Goal: Task Accomplishment & Management: Manage account settings

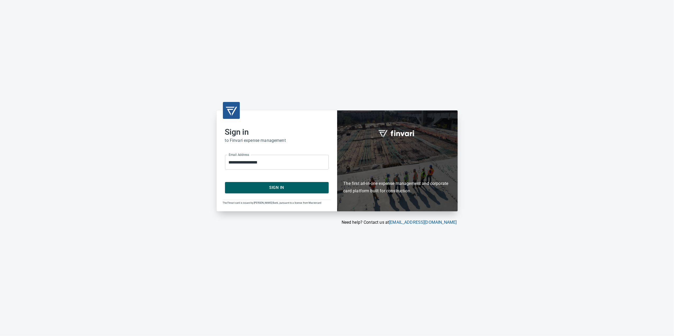
click at [286, 186] on span "Sign In" at bounding box center [277, 187] width 92 height 7
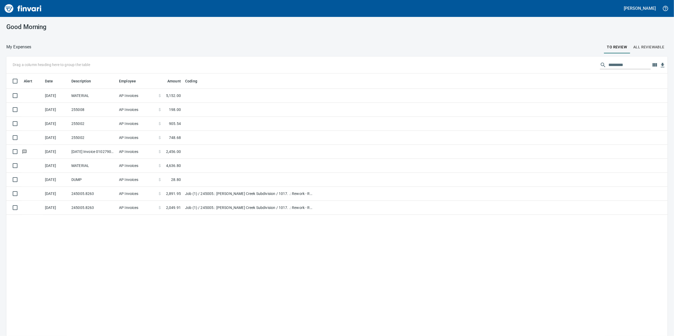
scroll to position [273, 650]
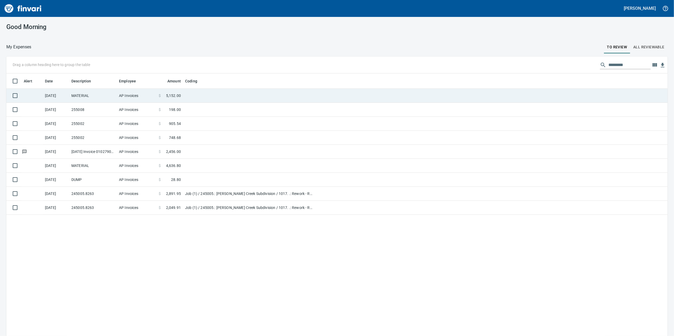
click at [124, 94] on td "AP Invoices" at bounding box center [137, 96] width 40 height 14
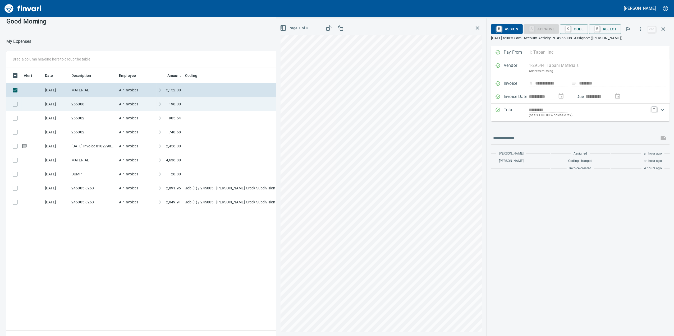
scroll to position [15, 0]
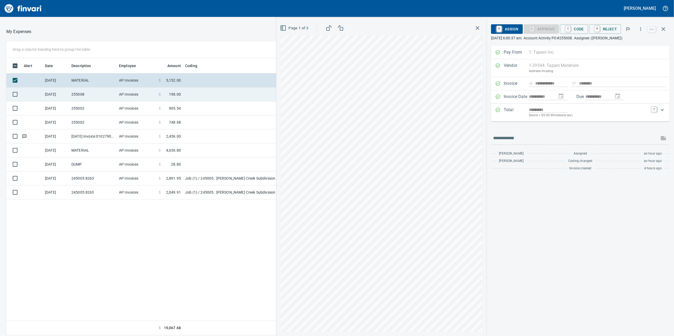
click at [194, 95] on td at bounding box center [249, 94] width 132 height 14
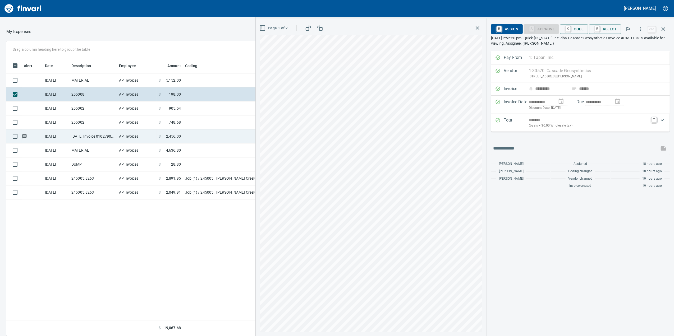
click at [86, 135] on td "[DATE] Invoice 010279005 from Oldcastle Precast Inc. (1-11232)" at bounding box center [93, 136] width 48 height 14
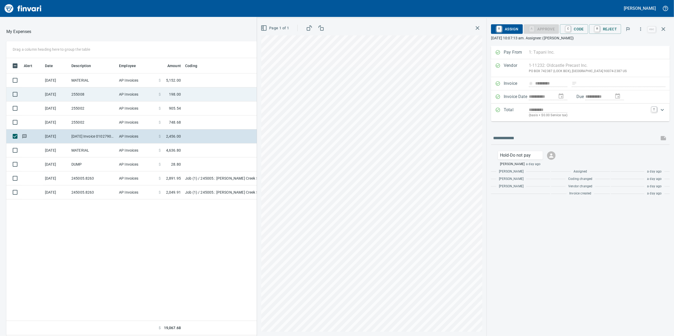
click at [158, 87] on td "$ 198.00" at bounding box center [169, 94] width 26 height 14
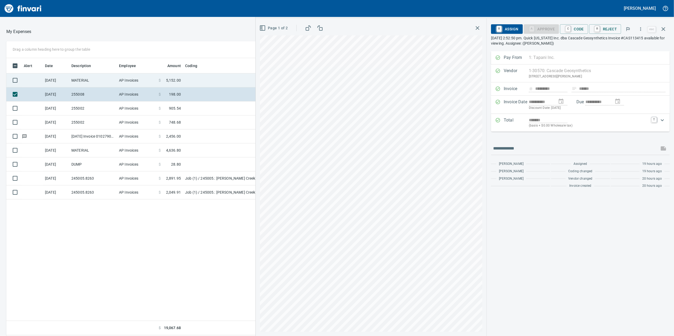
click at [157, 85] on td "$ 5,152.00" at bounding box center [169, 80] width 26 height 14
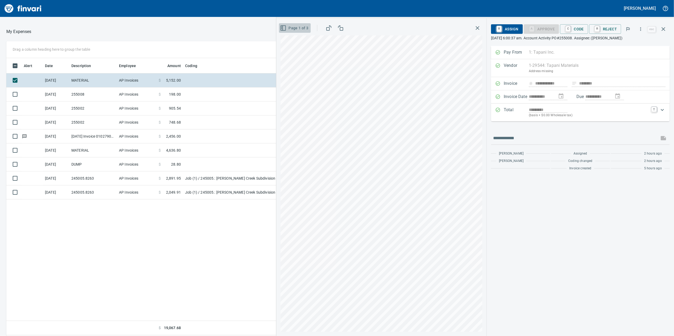
click at [280, 24] on button "Page 1 of 3" at bounding box center [294, 28] width 31 height 10
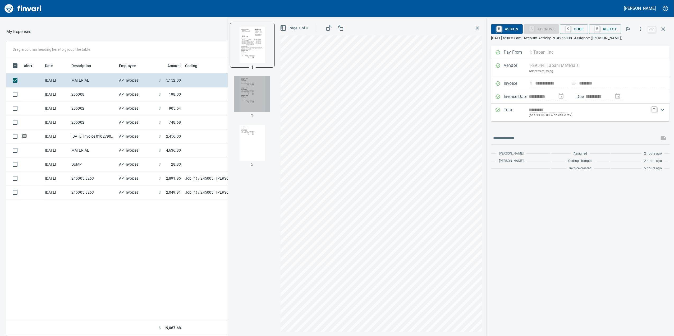
click at [255, 89] on img "button" at bounding box center [252, 94] width 36 height 36
click at [248, 63] on div at bounding box center [252, 45] width 44 height 44
click at [247, 122] on div at bounding box center [252, 143] width 44 height 44
click at [242, 143] on img "button" at bounding box center [252, 143] width 36 height 36
click at [252, 105] on img "button" at bounding box center [252, 94] width 36 height 36
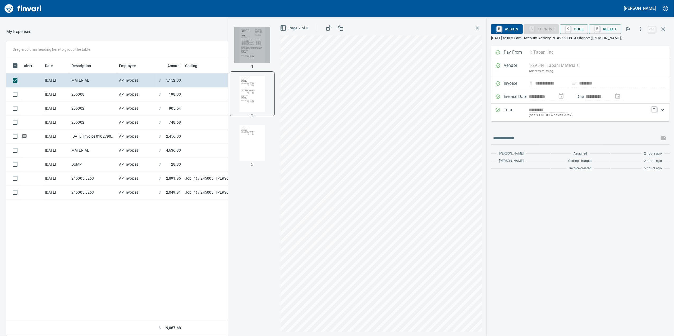
click at [260, 55] on img "button" at bounding box center [252, 45] width 36 height 36
click at [575, 28] on span "C Code" at bounding box center [574, 29] width 20 height 9
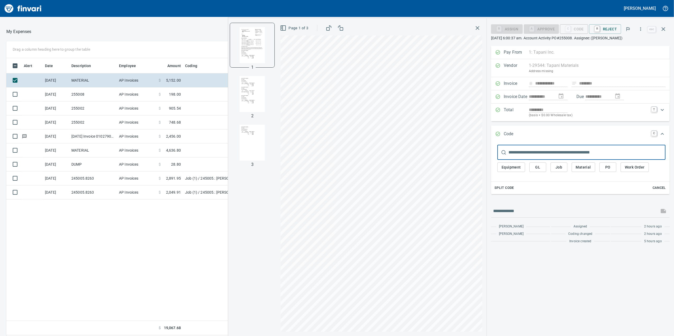
click at [560, 167] on span "Job" at bounding box center [558, 167] width 8 height 7
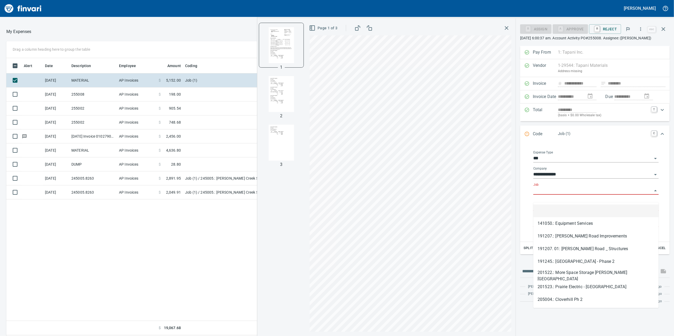
click at [551, 195] on input "Job" at bounding box center [592, 190] width 119 height 7
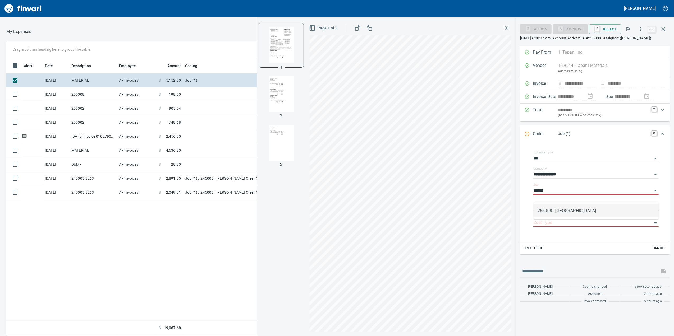
click at [555, 215] on li "255008.: [GEOGRAPHIC_DATA]" at bounding box center [595, 211] width 125 height 13
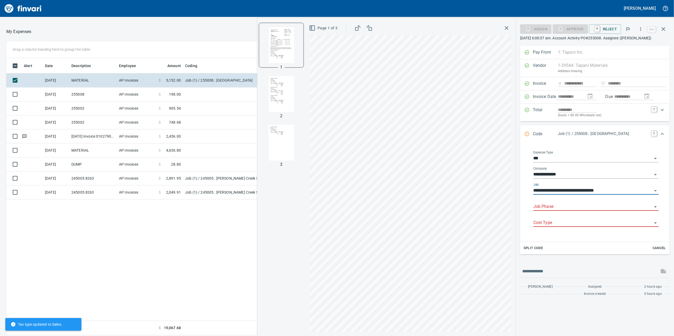
type input "**********"
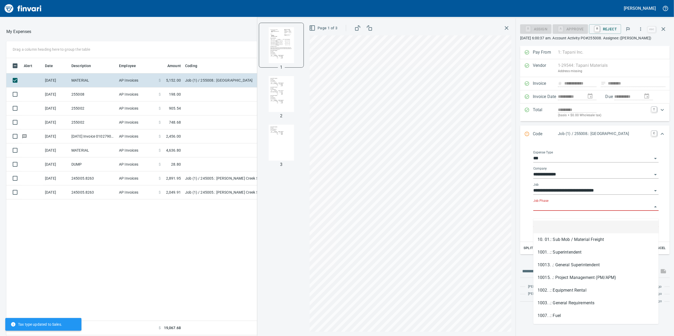
click at [552, 211] on input "Job Phase" at bounding box center [592, 206] width 119 height 7
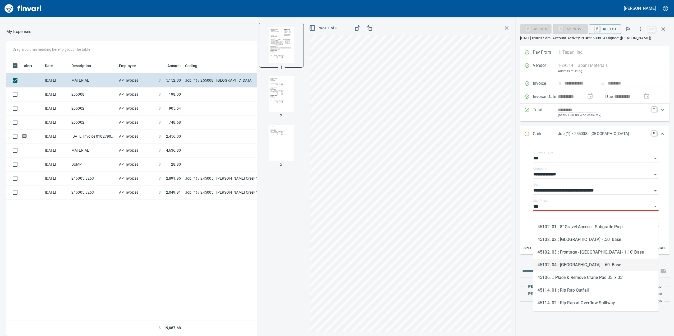
click at [621, 265] on li "45102. 04.: [GEOGRAPHIC_DATA] - .60' Base" at bounding box center [595, 265] width 125 height 13
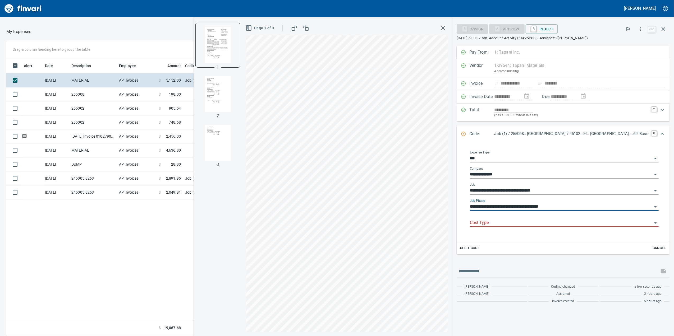
type input "**********"
click at [509, 227] on input "Cost Type" at bounding box center [561, 222] width 182 height 7
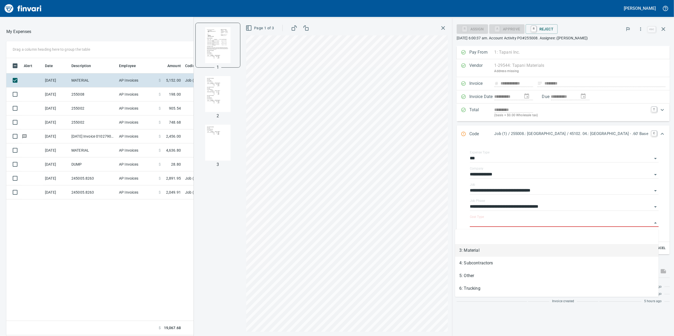
drag, startPoint x: 501, startPoint y: 251, endPoint x: 503, endPoint y: 249, distance: 3.0
click at [501, 252] on li "3: Material" at bounding box center [556, 250] width 203 height 13
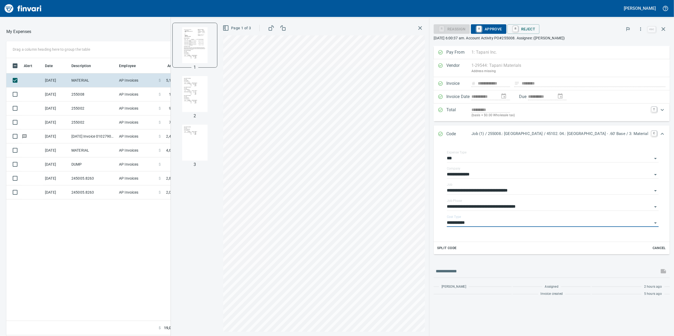
type input "**********"
click at [475, 28] on span "A Approve" at bounding box center [488, 29] width 27 height 9
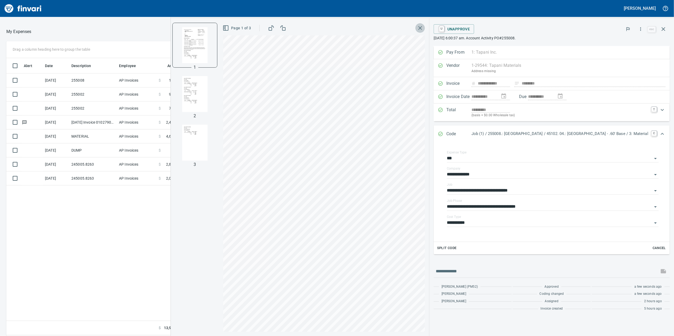
click at [418, 27] on icon "button" at bounding box center [420, 28] width 4 height 4
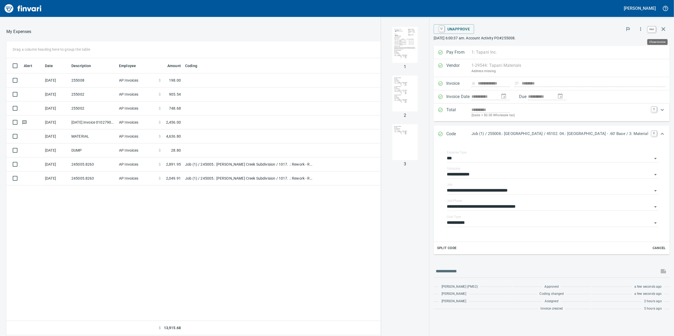
click at [663, 27] on icon "button" at bounding box center [663, 29] width 6 height 6
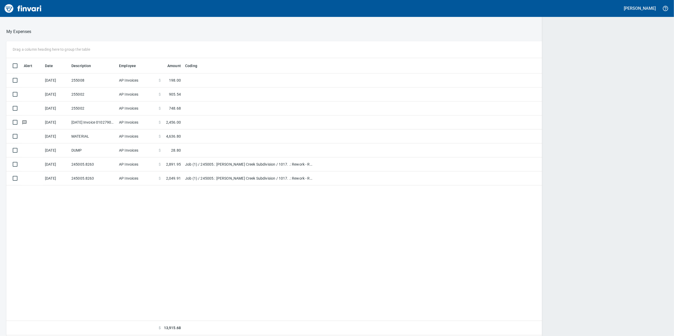
scroll to position [273, 650]
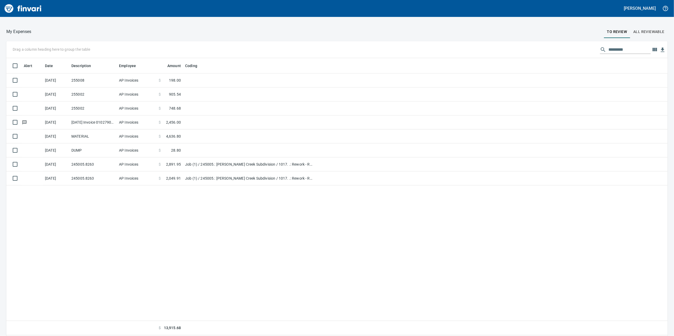
click at [633, 32] on span "All Reviewable" at bounding box center [648, 32] width 31 height 7
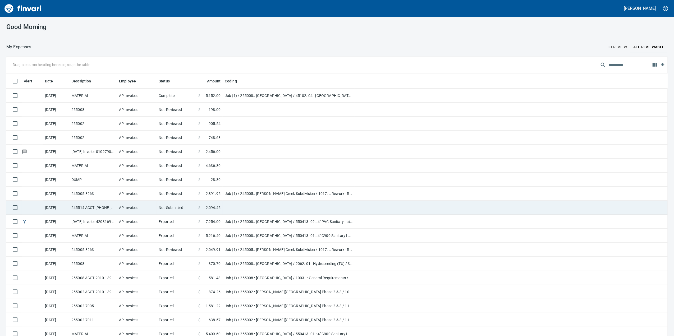
scroll to position [141, 0]
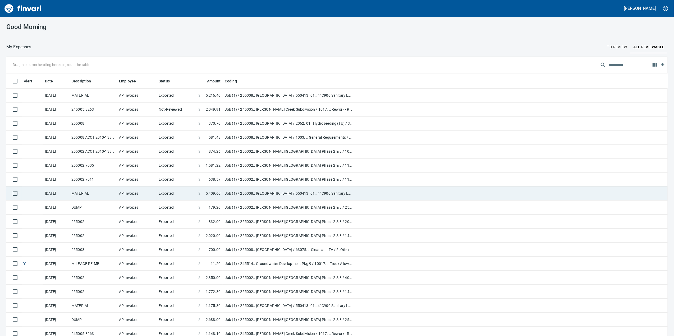
click at [101, 198] on td "MATERIAL" at bounding box center [93, 194] width 48 height 14
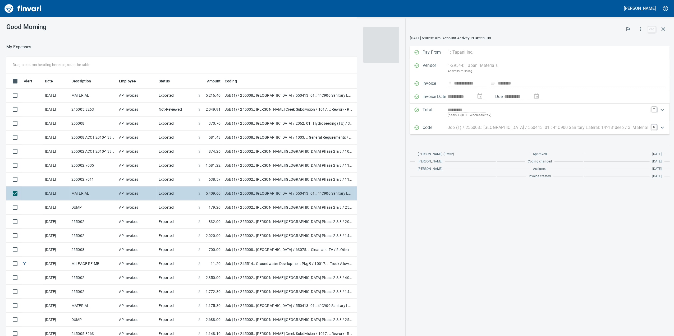
scroll to position [273, 513]
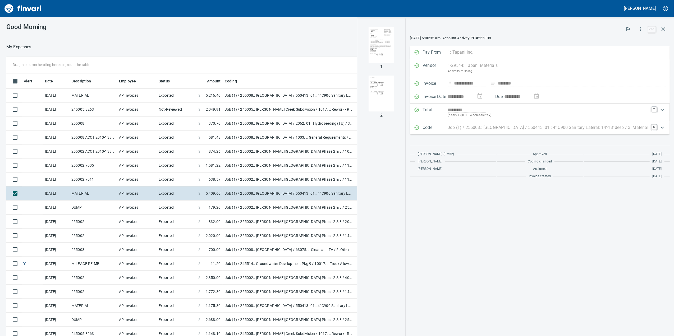
click at [489, 126] on p "Job (1) / 255008.: [GEOGRAPHIC_DATA] / 550413. 01.: 4" C900 Sanitary Lateral: 1…" at bounding box center [547, 127] width 201 height 6
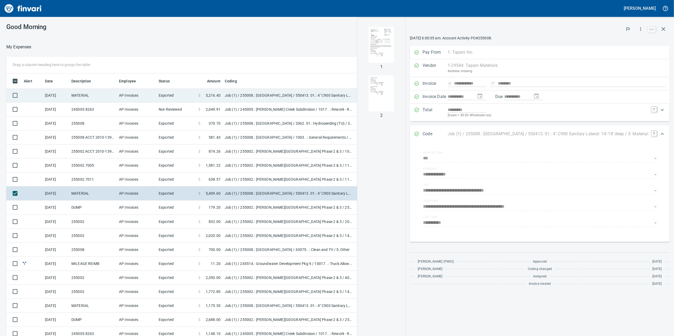
click at [235, 95] on td "Job (1) / 255008.: [GEOGRAPHIC_DATA] / 550413. 01.: 4" C900 Sanitary Lateral: 1…" at bounding box center [289, 96] width 132 height 14
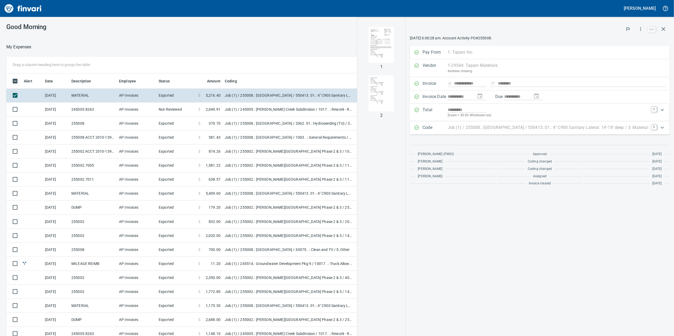
click at [533, 130] on p "Job (1) / 255008.: [GEOGRAPHIC_DATA] / 550413. 01.: 4" C900 Sanitary Lateral: 1…" at bounding box center [547, 127] width 201 height 6
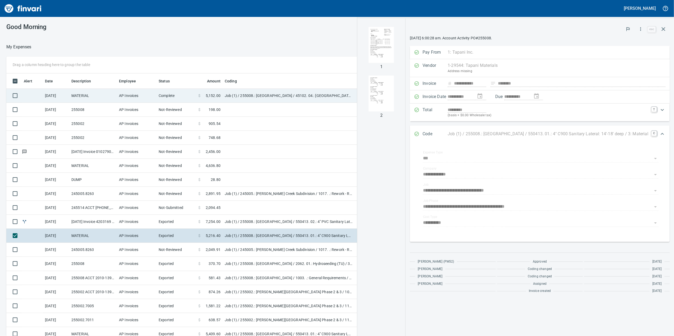
click at [267, 100] on td "Job (1) / 255008.: [GEOGRAPHIC_DATA] / 45102. 04.: [GEOGRAPHIC_DATA] - .60' Bas…" at bounding box center [289, 96] width 132 height 14
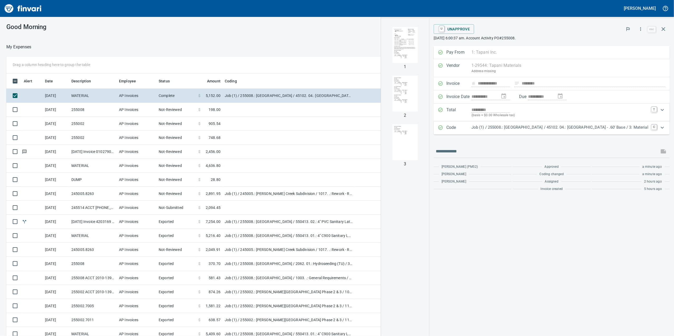
click at [489, 131] on div "Job (1) / 255008.: [GEOGRAPHIC_DATA] / 45102. 04.: [GEOGRAPHIC_DATA] - .60' Bas…" at bounding box center [559, 127] width 177 height 7
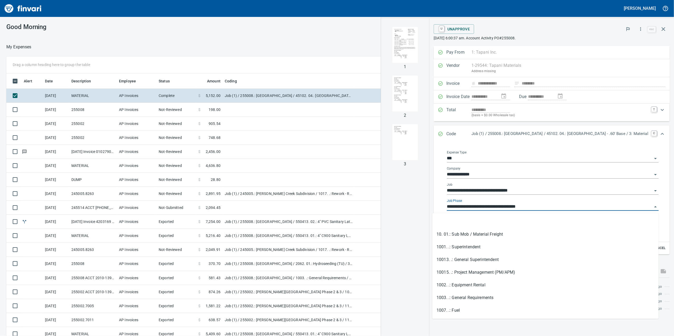
click at [525, 209] on input "**********" at bounding box center [549, 206] width 205 height 7
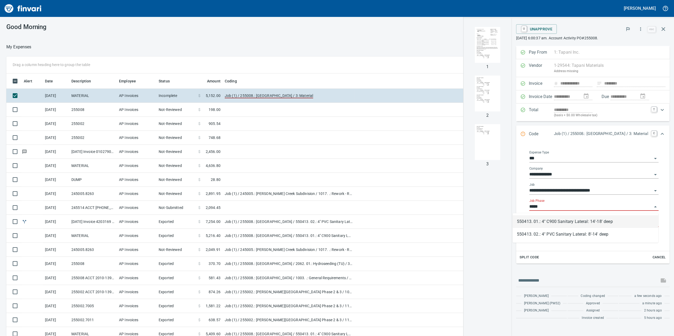
scroll to position [273, 513]
click at [559, 223] on li "550413. 01.: 4" C900 Sanitary Lateral: 14'-18' deep" at bounding box center [585, 221] width 146 height 13
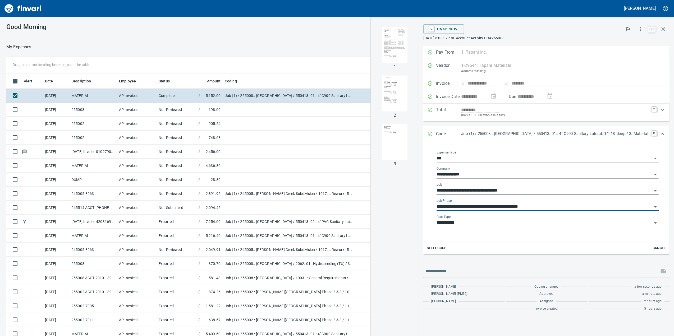
type input "**********"
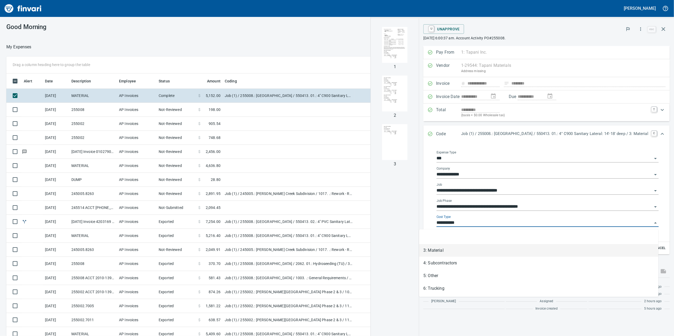
click at [519, 227] on input "**********" at bounding box center [544, 222] width 216 height 7
click at [519, 222] on input "**********" at bounding box center [544, 222] width 216 height 7
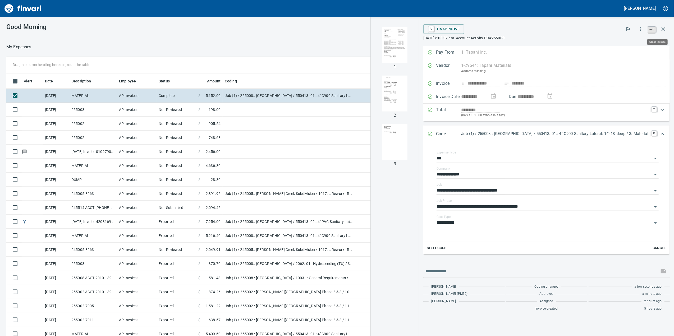
click at [655, 32] on link "esc" at bounding box center [651, 30] width 8 height 6
click at [662, 32] on icon "button" at bounding box center [663, 29] width 6 height 6
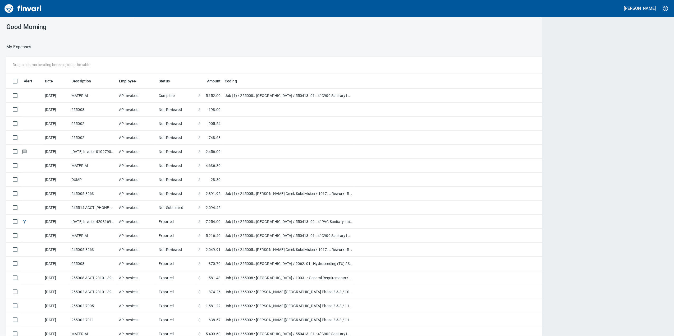
scroll to position [273, 645]
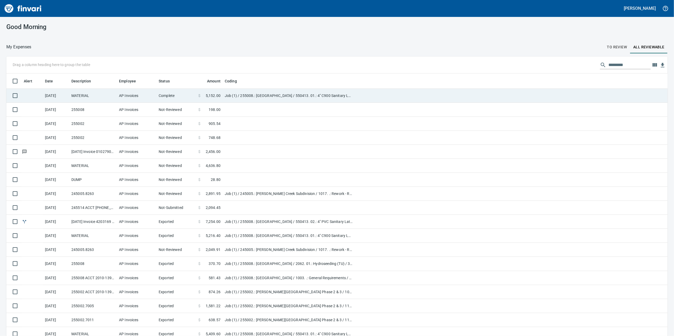
click at [270, 100] on td "Job (1) / 255008.: [GEOGRAPHIC_DATA] / 550413. 01.: 4" C900 Sanitary Lateral: 1…" at bounding box center [289, 96] width 132 height 14
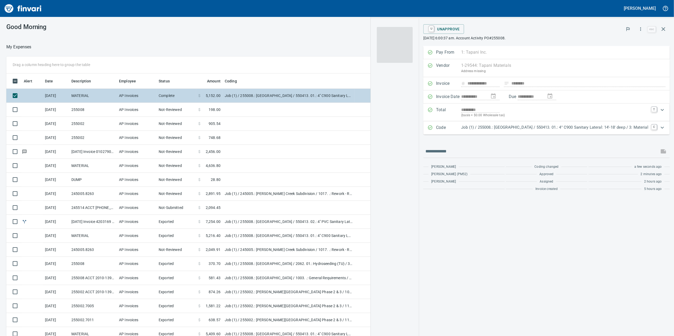
scroll to position [273, 513]
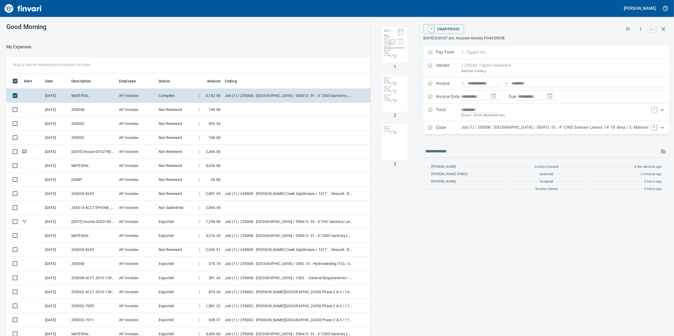
click at [522, 127] on p "Job (1) / 255008.: [GEOGRAPHIC_DATA] / 550413. 01.: 4" C900 Sanitary Lateral: 1…" at bounding box center [554, 127] width 187 height 6
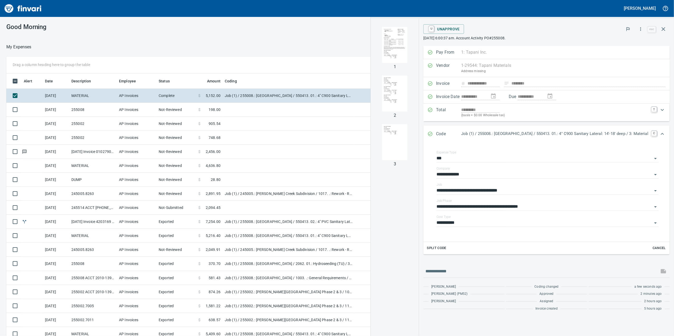
click at [522, 127] on div "Code Job (1) / 255008.: [GEOGRAPHIC_DATA] / 550413. 01.: 4" C900 Sanitary Later…" at bounding box center [546, 134] width 246 height 17
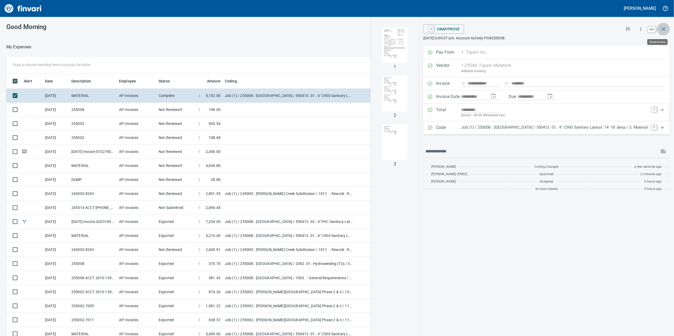
click at [660, 34] on button "button" at bounding box center [663, 29] width 13 height 13
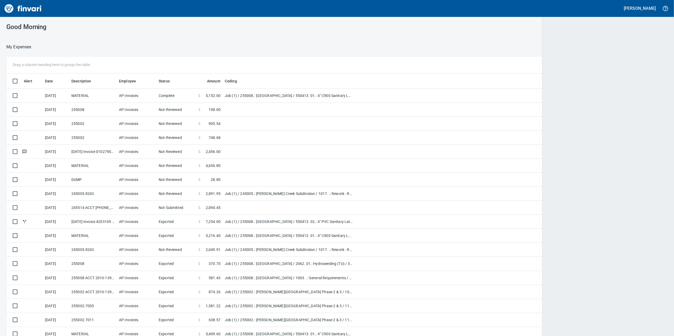
scroll to position [273, 645]
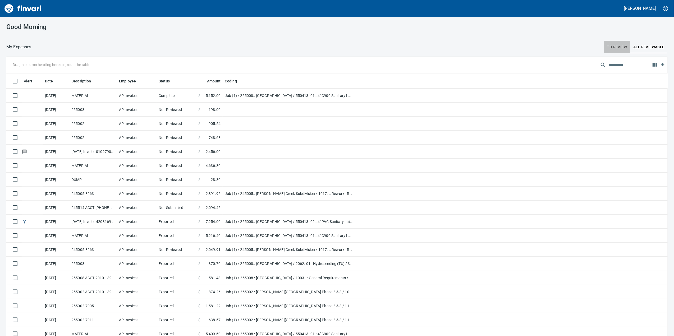
click at [612, 50] on span "To Review" at bounding box center [617, 47] width 20 height 7
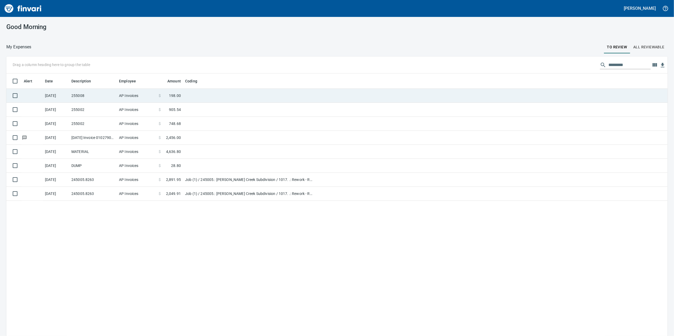
scroll to position [273, 650]
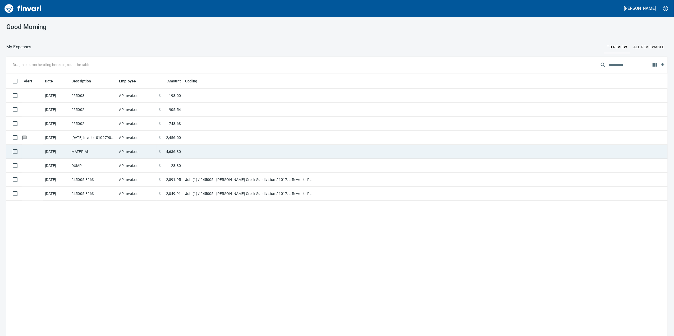
click at [174, 150] on span "4,636.80" at bounding box center [173, 151] width 15 height 5
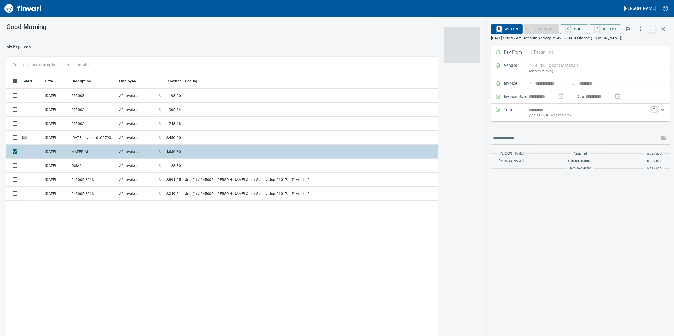
scroll to position [273, 518]
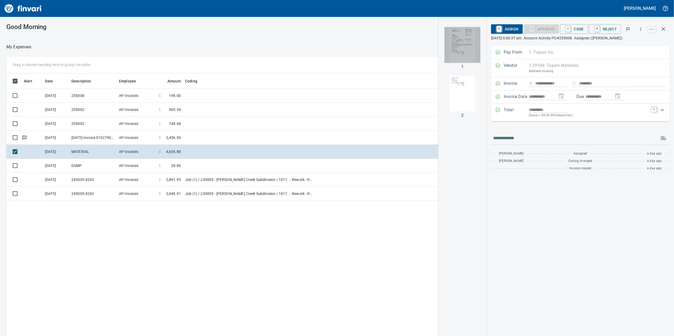
click at [459, 34] on img "button" at bounding box center [462, 45] width 36 height 36
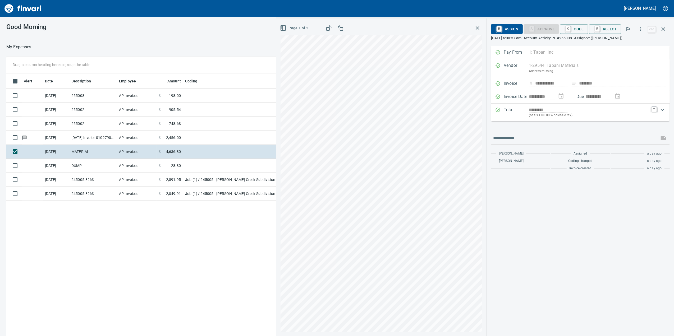
click at [476, 29] on icon "button" at bounding box center [477, 28] width 6 height 6
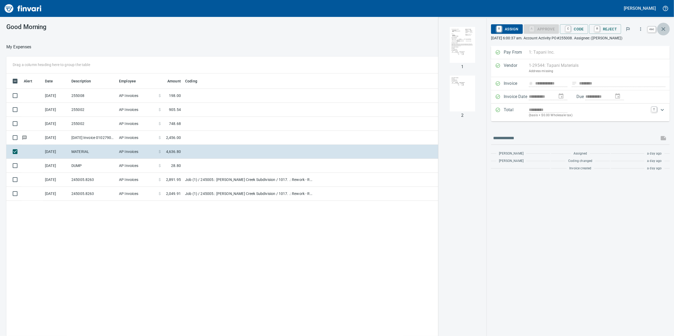
click at [663, 30] on icon "button" at bounding box center [663, 29] width 6 height 6
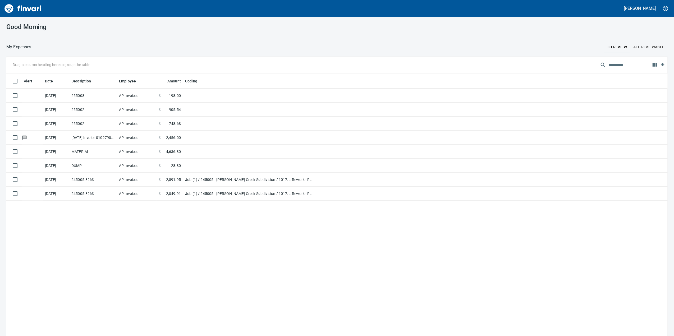
scroll to position [273, 650]
click at [651, 45] on span "All Reviewable" at bounding box center [648, 47] width 31 height 7
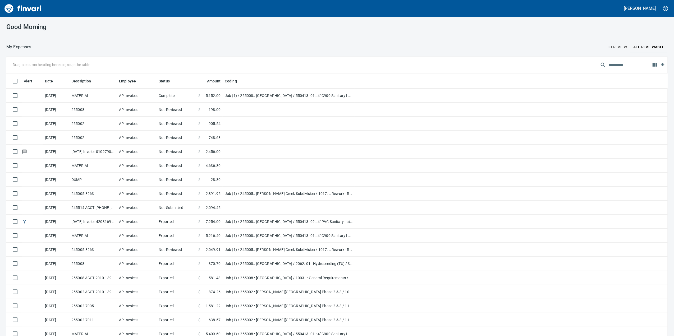
scroll to position [273, 645]
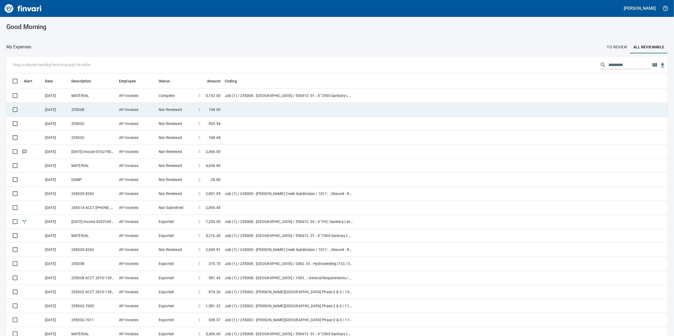
click at [168, 104] on td "Not-Reviewed" at bounding box center [176, 110] width 40 height 14
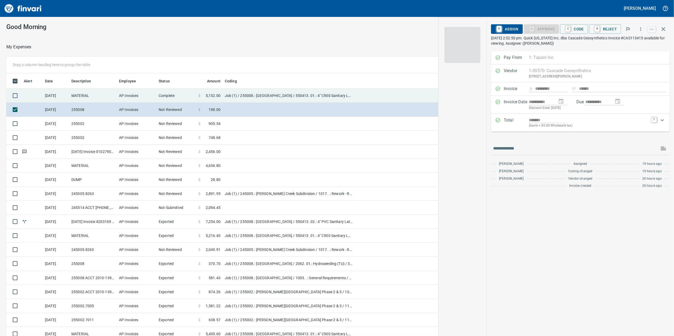
scroll to position [273, 513]
click at [171, 97] on td "Complete" at bounding box center [176, 96] width 40 height 14
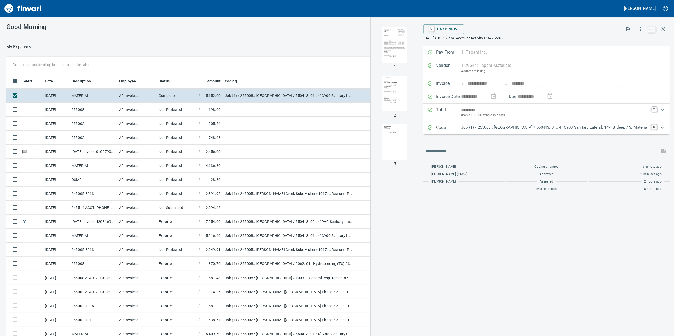
click at [377, 53] on img "button" at bounding box center [395, 45] width 36 height 36
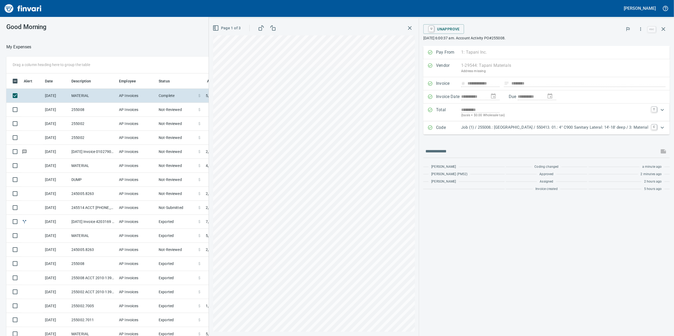
click at [379, 28] on div "Page 1 of 3" at bounding box center [314, 28] width 202 height 11
drag, startPoint x: 385, startPoint y: 28, endPoint x: 389, endPoint y: 30, distance: 5.0
click at [389, 30] on div "Page 1 of 3" at bounding box center [314, 28] width 202 height 11
click at [406, 30] on icon "button" at bounding box center [409, 28] width 6 height 6
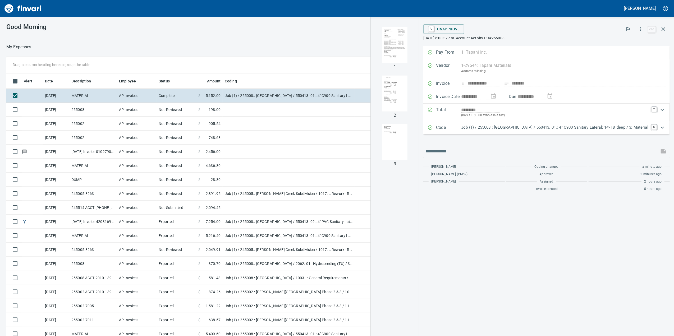
click at [377, 53] on img "button" at bounding box center [395, 45] width 36 height 36
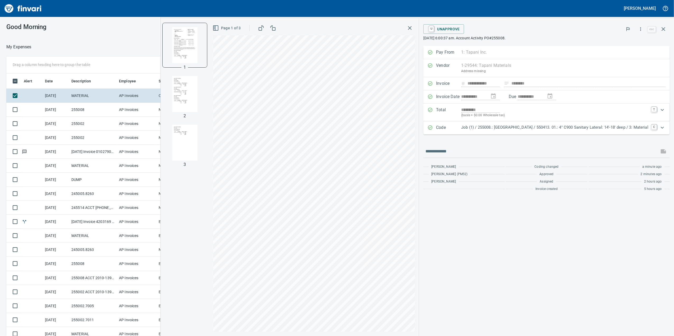
click at [423, 36] on p "[DATE] 6:00:37 am. Account Activity PO#255008." at bounding box center [546, 37] width 246 height 5
click at [397, 29] on div "Page 1 of 3" at bounding box center [314, 177] width 210 height 318
click at [406, 27] on icon "button" at bounding box center [409, 28] width 6 height 6
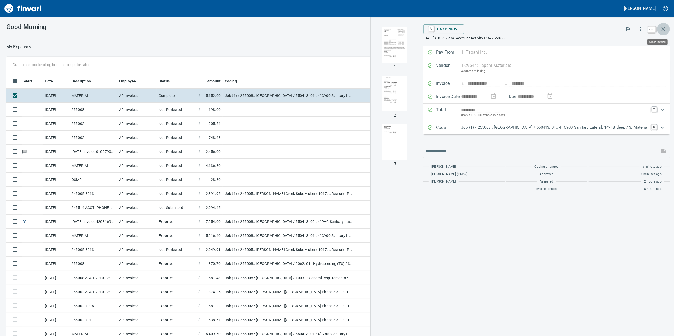
click at [661, 30] on icon "button" at bounding box center [663, 29] width 6 height 6
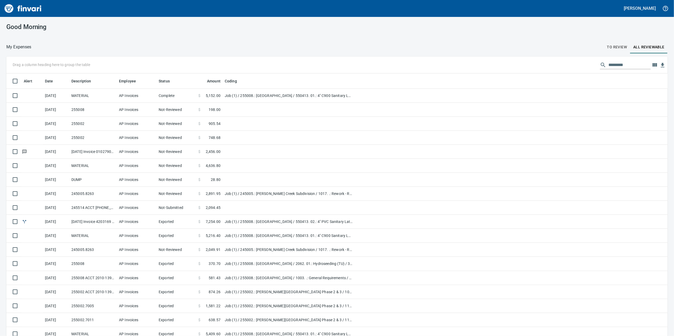
scroll to position [273, 645]
click at [659, 31] on div "Good Morning" at bounding box center [337, 27] width 674 height 20
drag, startPoint x: 608, startPoint y: 38, endPoint x: 612, endPoint y: 50, distance: 12.2
click at [609, 45] on div "Good Morning My Expenses To Review All Reviewable Drag a column heading here to…" at bounding box center [337, 176] width 674 height 319
click at [612, 50] on span "To Review" at bounding box center [617, 47] width 20 height 7
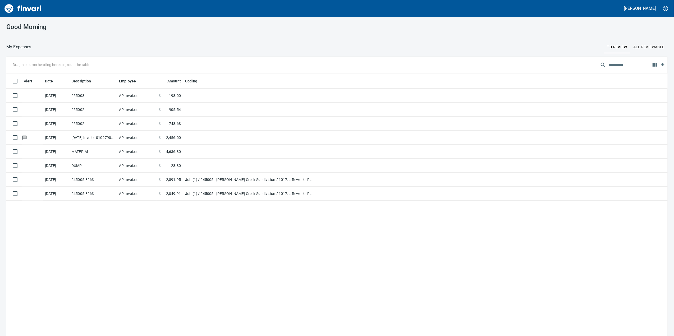
scroll to position [273, 650]
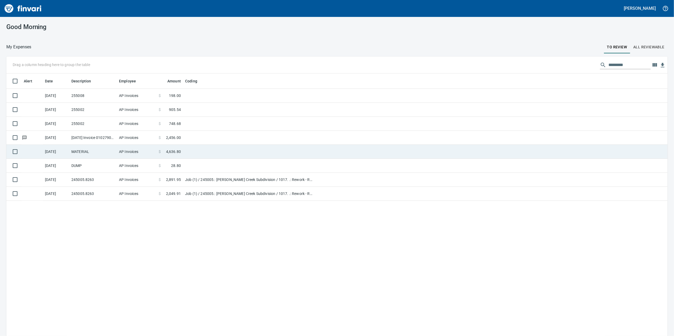
click at [140, 151] on td "AP Invoices" at bounding box center [137, 152] width 40 height 14
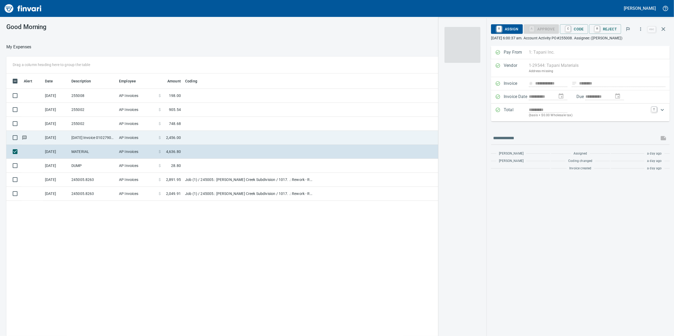
scroll to position [273, 518]
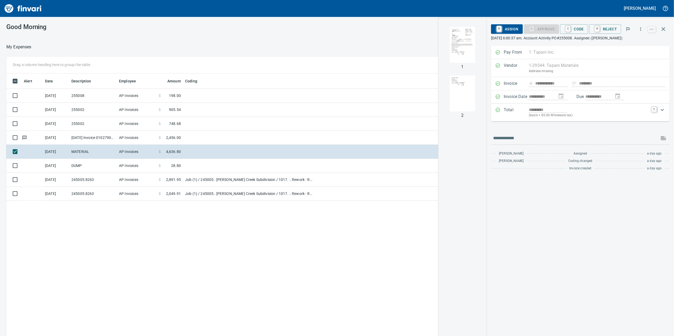
click at [465, 53] on img "button" at bounding box center [462, 45] width 36 height 36
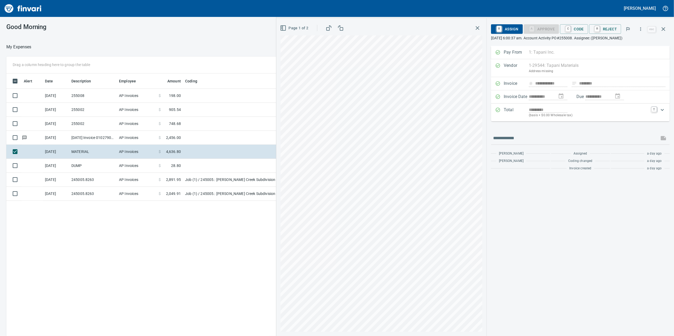
click at [284, 29] on icon "button" at bounding box center [283, 28] width 6 height 6
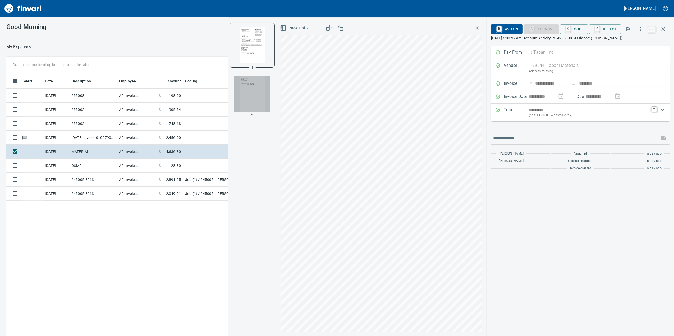
click at [257, 93] on img "button" at bounding box center [252, 94] width 36 height 36
click at [237, 53] on img "button" at bounding box center [252, 45] width 36 height 36
click at [527, 121] on div "Total ********* (basis + $0.00 Wholesale tax) T" at bounding box center [580, 113] width 179 height 18
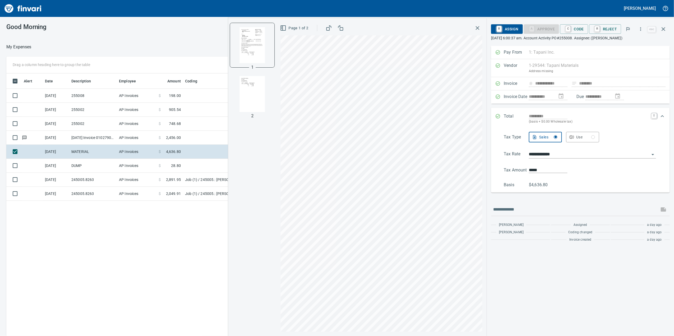
click at [527, 121] on p "Total" at bounding box center [515, 118] width 25 height 11
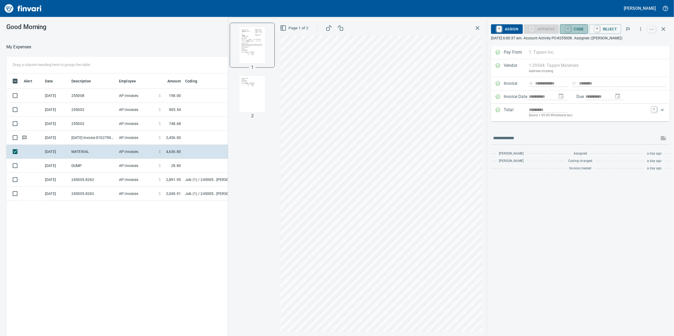
click at [574, 28] on span "C Code" at bounding box center [574, 29] width 20 height 9
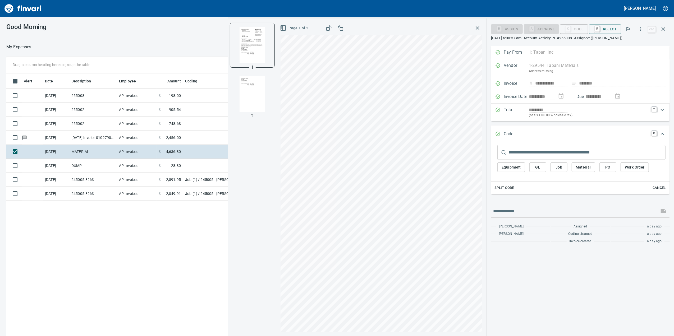
click at [550, 174] on div "Equipment GL Job Material PO Work Order" at bounding box center [581, 169] width 168 height 18
click at [560, 166] on span "Job" at bounding box center [558, 167] width 8 height 7
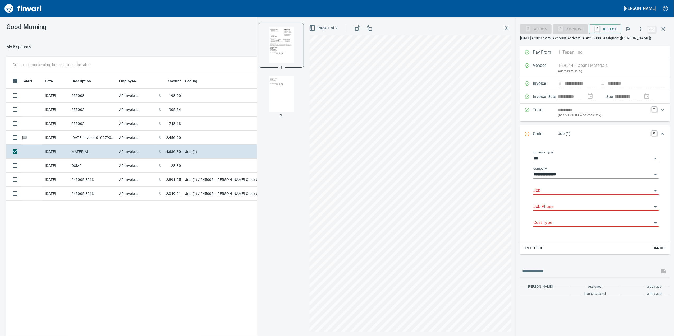
click at [555, 195] on input "Job" at bounding box center [592, 190] width 119 height 7
click at [570, 210] on li "255008.: [GEOGRAPHIC_DATA]" at bounding box center [595, 211] width 125 height 13
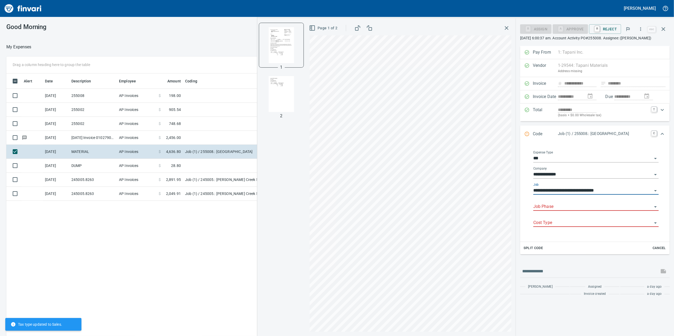
type input "**********"
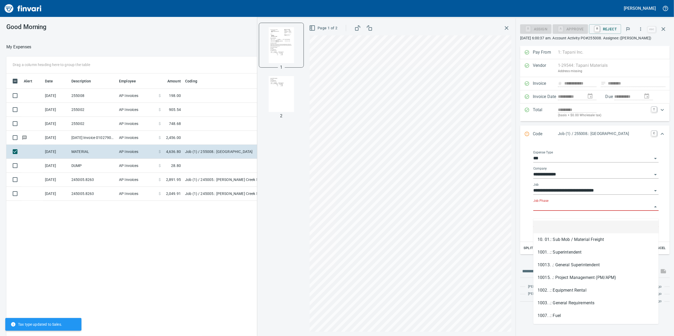
click at [562, 211] on input "Job Phase" at bounding box center [592, 206] width 119 height 7
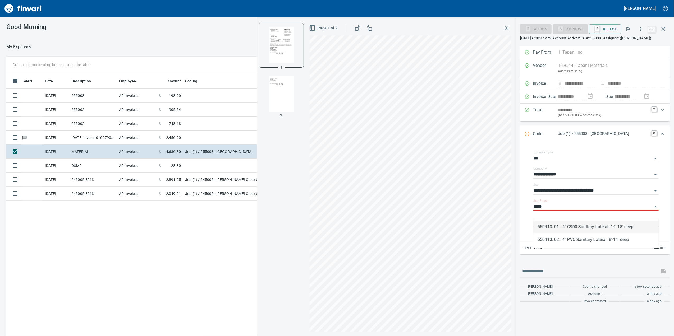
click at [577, 230] on li "550413. 01.: 4" C900 Sanitary Lateral: 14'-18' deep" at bounding box center [595, 227] width 125 height 13
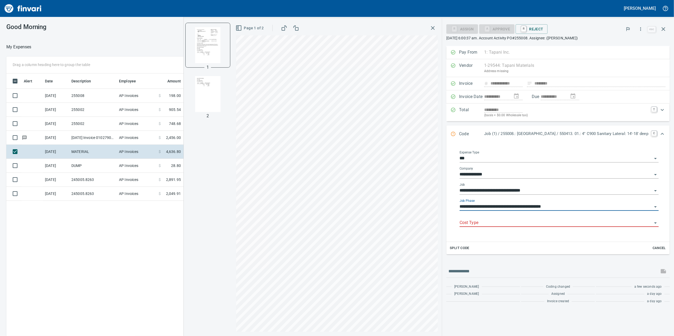
type input "**********"
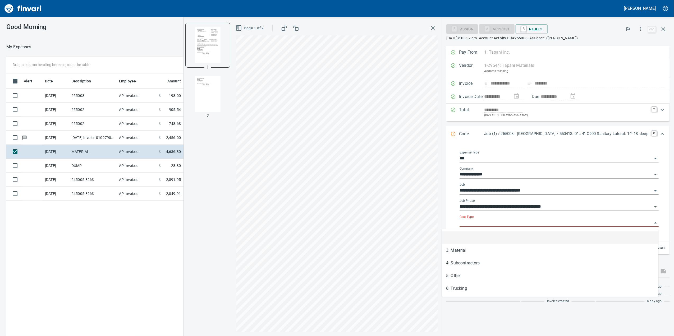
click at [568, 226] on input "Cost Type" at bounding box center [555, 222] width 193 height 7
click at [542, 251] on li "3: Material" at bounding box center [550, 250] width 216 height 13
type input "**********"
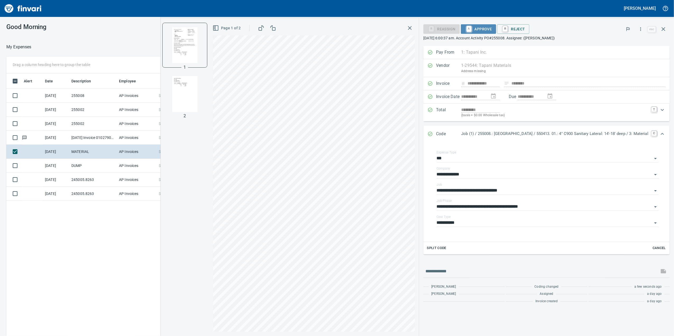
drag, startPoint x: 454, startPoint y: 31, endPoint x: 447, endPoint y: 30, distance: 6.1
click at [466, 31] on link "A" at bounding box center [468, 29] width 5 height 6
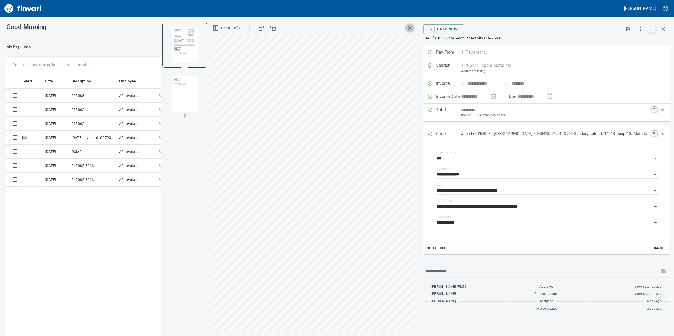
click at [406, 30] on icon "button" at bounding box center [409, 28] width 6 height 6
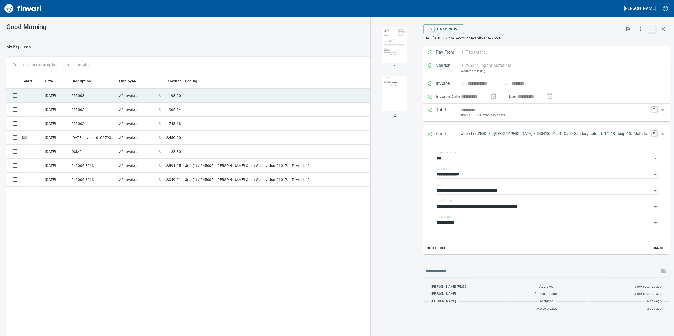
click at [152, 98] on td "AP Invoices" at bounding box center [137, 96] width 40 height 14
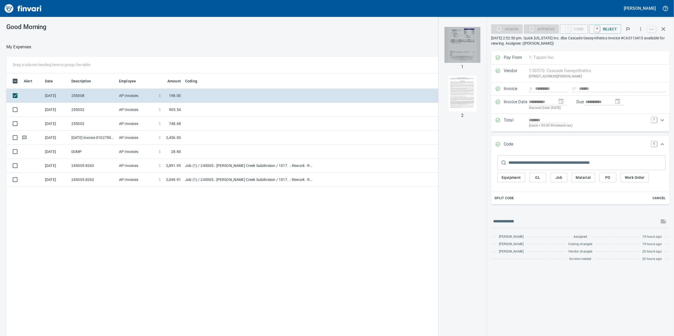
click at [466, 54] on img "button" at bounding box center [462, 45] width 36 height 36
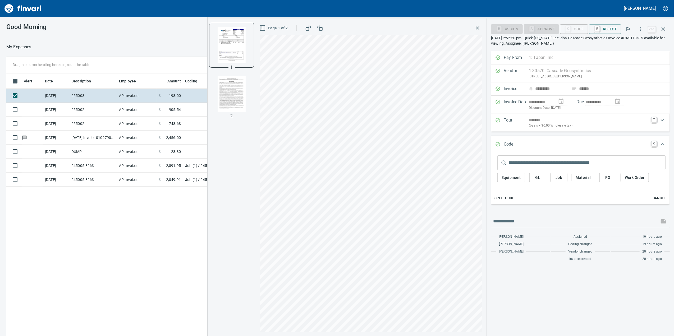
click at [553, 181] on button "Job" at bounding box center [558, 178] width 17 height 10
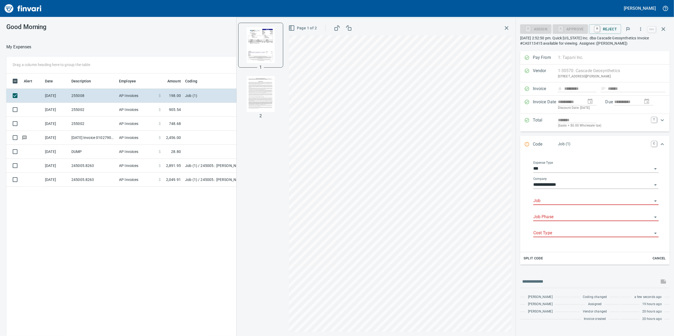
click at [549, 200] on div "Job" at bounding box center [595, 199] width 125 height 12
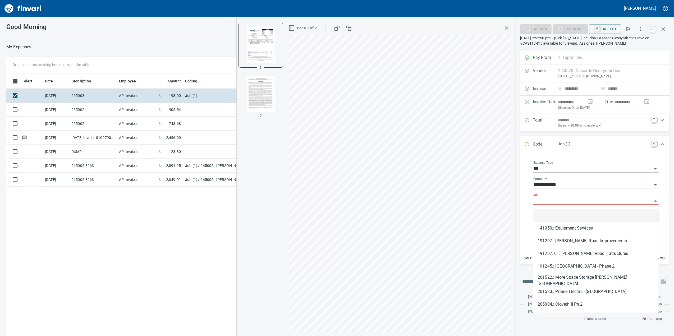
click at [549, 201] on input "Job" at bounding box center [592, 200] width 119 height 7
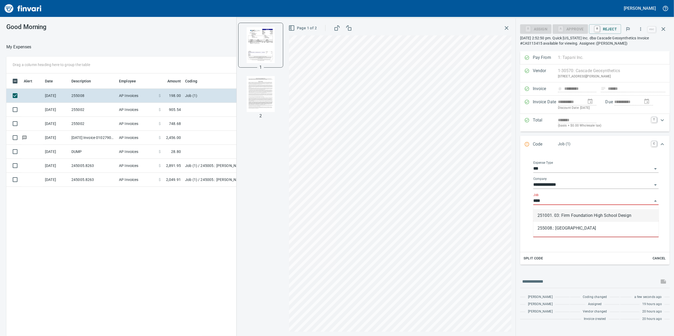
scroll to position [273, 518]
click at [553, 216] on li "255008.: [GEOGRAPHIC_DATA]" at bounding box center [595, 215] width 125 height 13
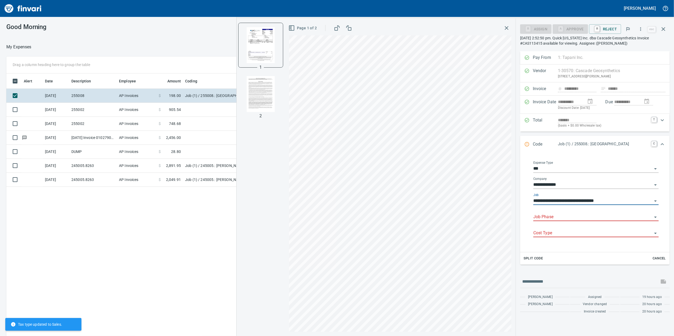
type input "**********"
click at [550, 225] on div "Job Phase" at bounding box center [595, 217] width 125 height 16
click at [553, 217] on input "Job Phase" at bounding box center [592, 217] width 119 height 7
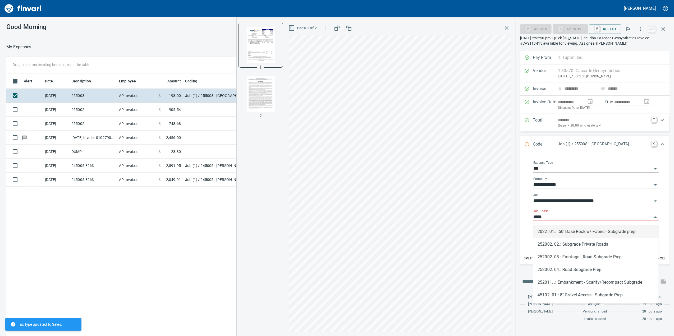
type input "******"
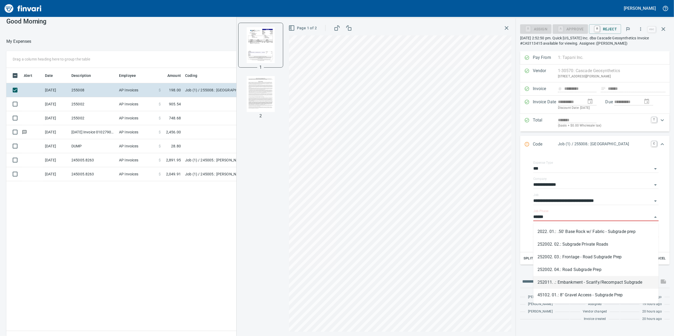
scroll to position [0, 0]
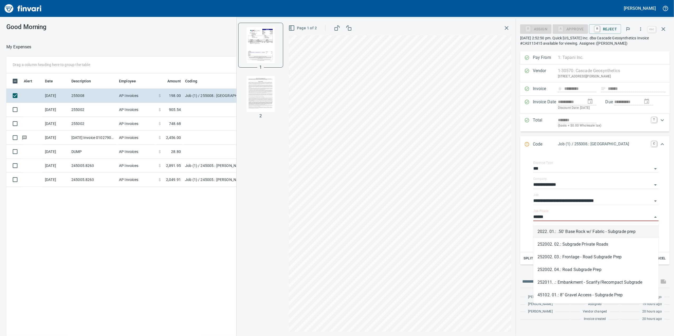
drag, startPoint x: 572, startPoint y: 219, endPoint x: 520, endPoint y: 227, distance: 52.7
click at [520, 228] on div "**********" at bounding box center [595, 202] width 150 height 99
click at [646, 242] on li "2022. 02.: .60' Base Rock w/ Fabric - Geotextile Fabric" at bounding box center [595, 244] width 125 height 13
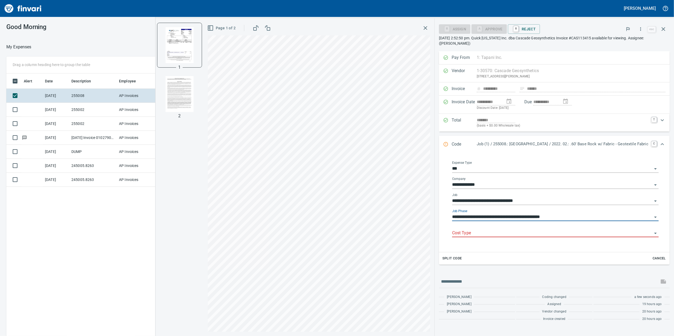
type input "**********"
click at [477, 234] on input "Cost Type" at bounding box center [552, 233] width 200 height 7
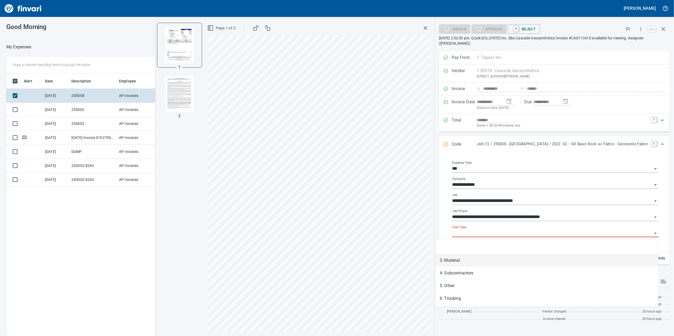
drag, startPoint x: 466, startPoint y: 262, endPoint x: 452, endPoint y: 212, distance: 51.9
click at [466, 262] on li "3: Material" at bounding box center [546, 260] width 223 height 13
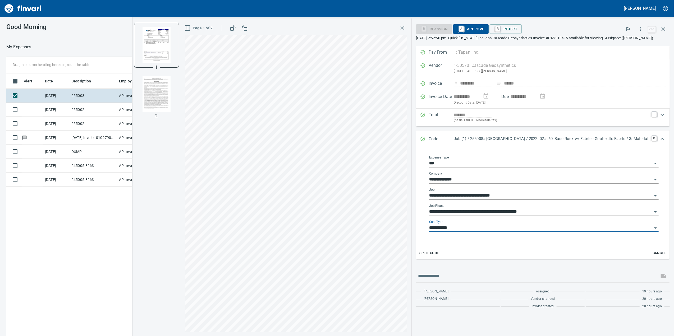
type input "**********"
click at [457, 30] on span "A Approve" at bounding box center [470, 29] width 27 height 9
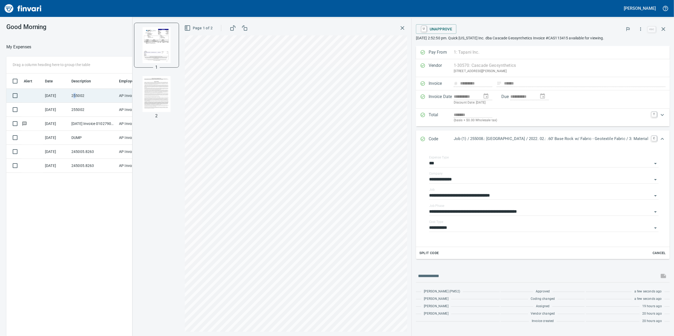
click at [75, 93] on td "255002" at bounding box center [93, 96] width 48 height 14
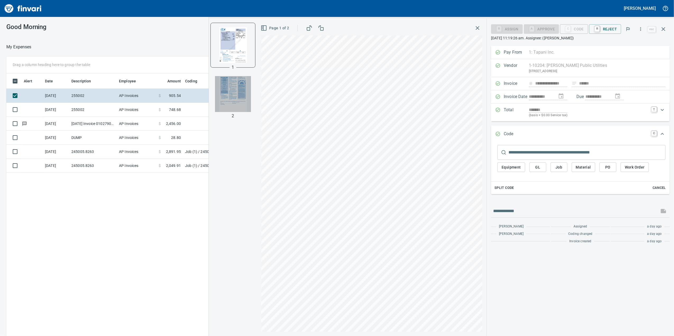
click at [238, 89] on img "button" at bounding box center [233, 94] width 36 height 36
click at [226, 20] on div "1 2" at bounding box center [233, 177] width 48 height 318
click at [232, 44] on img "button" at bounding box center [233, 45] width 36 height 36
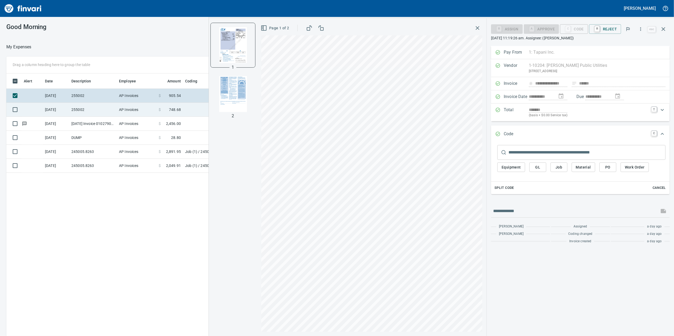
click at [134, 113] on td "AP Invoices" at bounding box center [137, 110] width 40 height 14
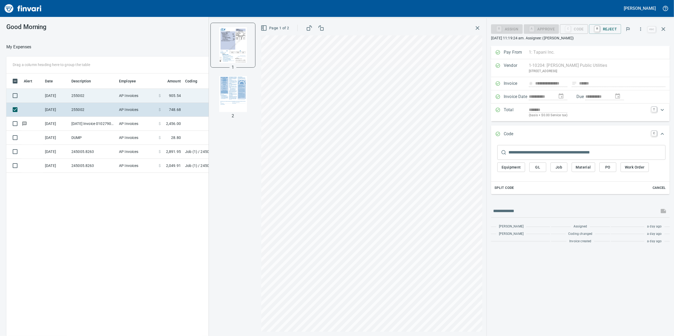
click at [116, 100] on td "255002" at bounding box center [93, 96] width 48 height 14
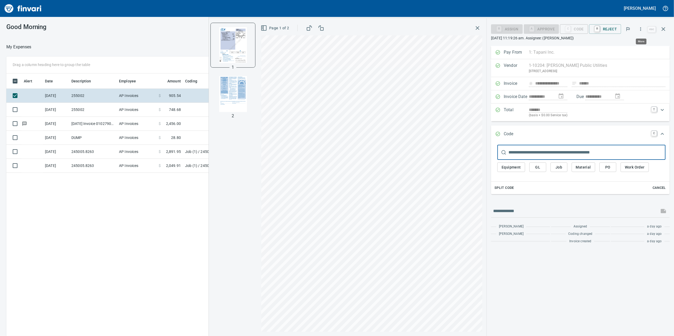
scroll to position [273, 518]
click at [639, 30] on icon "button" at bounding box center [640, 28] width 5 height 5
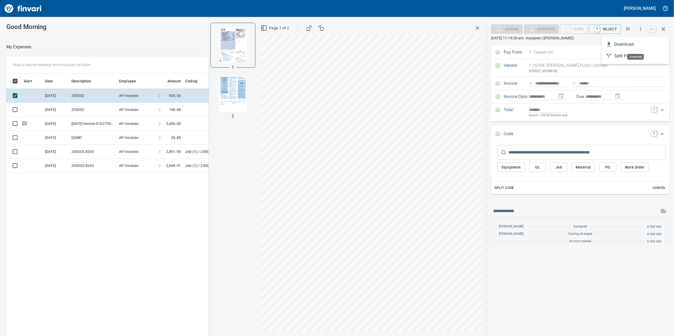
click at [622, 45] on span "Download" at bounding box center [639, 44] width 51 height 6
click at [545, 160] on input "text" at bounding box center [586, 152] width 157 height 15
click at [558, 167] on span "Job" at bounding box center [558, 167] width 8 height 7
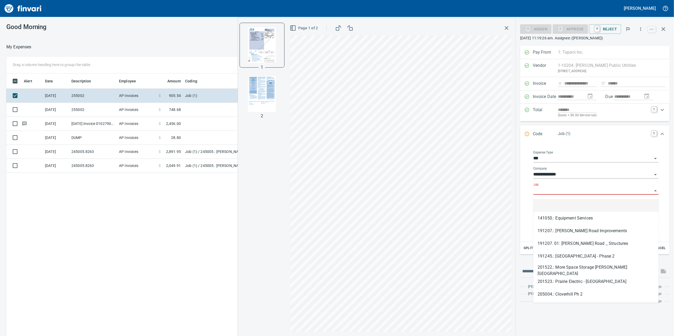
click at [557, 194] on input "Job" at bounding box center [592, 190] width 119 height 7
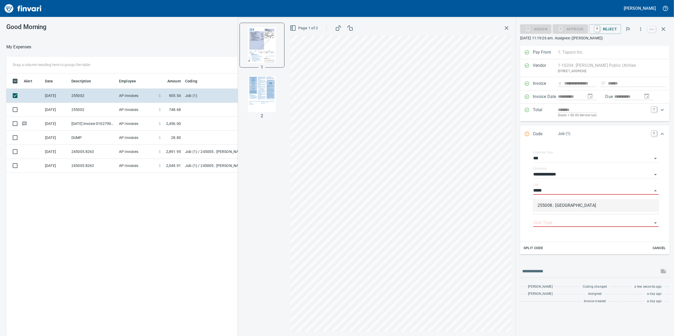
click at [552, 204] on li "255008.: [GEOGRAPHIC_DATA]" at bounding box center [595, 205] width 125 height 13
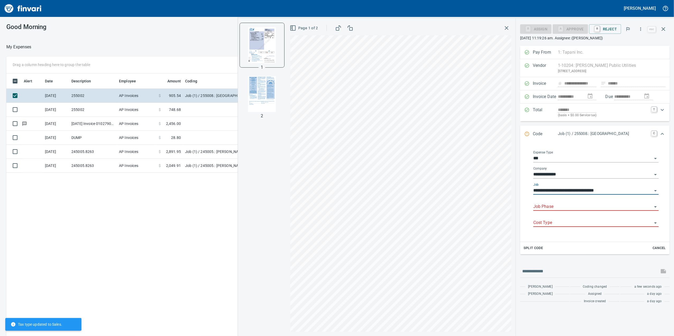
type input "**********"
click at [551, 212] on div "Job Phase" at bounding box center [595, 207] width 125 height 16
click at [549, 209] on input "Job Phase" at bounding box center [592, 206] width 119 height 7
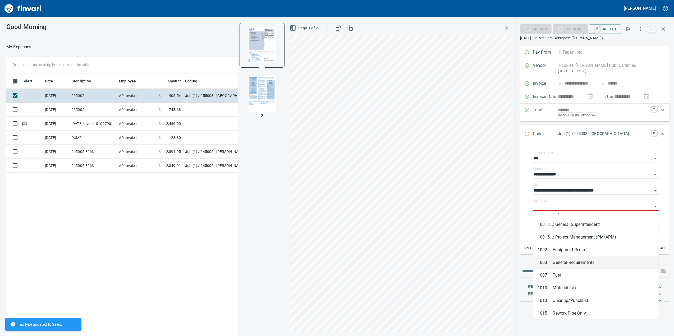
scroll to position [0, 0]
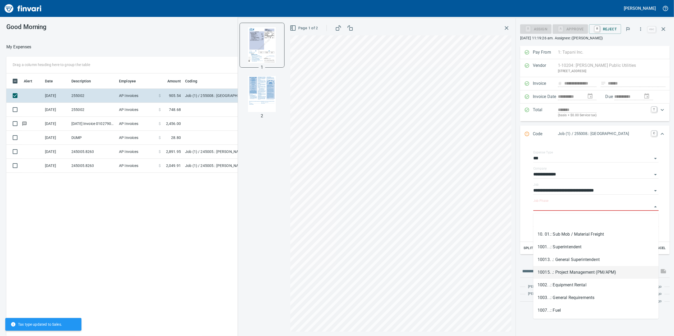
type input "*"
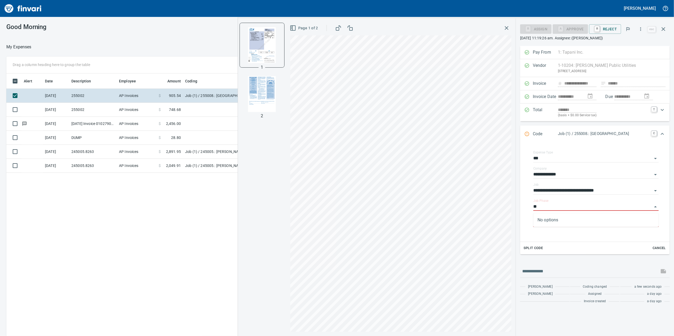
scroll to position [273, 518]
type input "*"
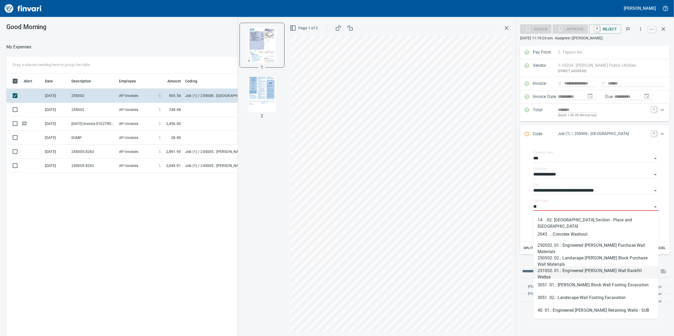
type input "*"
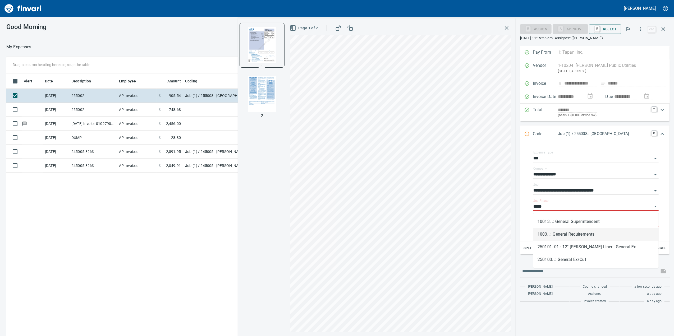
click at [595, 236] on li "1003. .: General Requirements" at bounding box center [595, 234] width 125 height 13
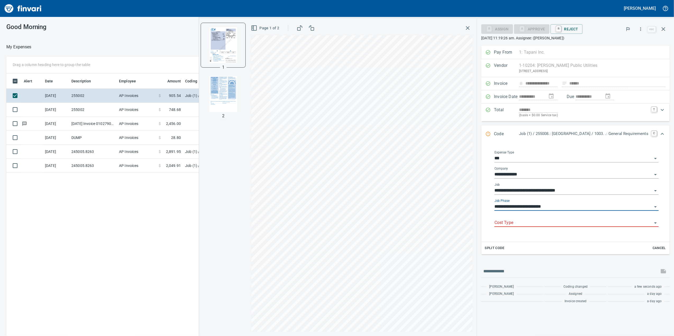
type input "**********"
drag, startPoint x: 532, startPoint y: 230, endPoint x: 529, endPoint y: 227, distance: 4.9
click at [532, 230] on div "Cost Type" at bounding box center [576, 223] width 164 height 16
click at [526, 225] on input "Cost Type" at bounding box center [573, 222] width 158 height 7
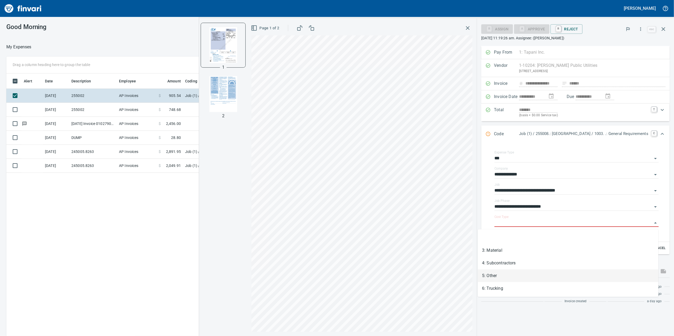
click at [496, 278] on li "5: Other" at bounding box center [568, 276] width 181 height 13
type input "********"
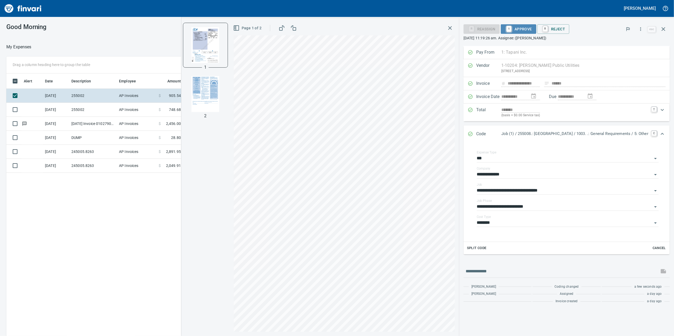
click at [505, 28] on span "A Approve" at bounding box center [518, 29] width 27 height 9
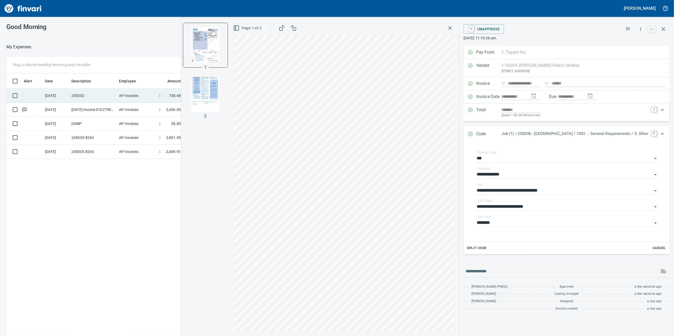
click at [104, 101] on td "255002" at bounding box center [93, 96] width 48 height 14
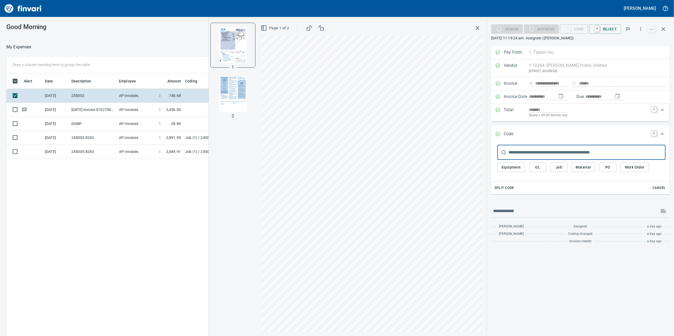
click at [554, 169] on button "Job" at bounding box center [558, 168] width 17 height 10
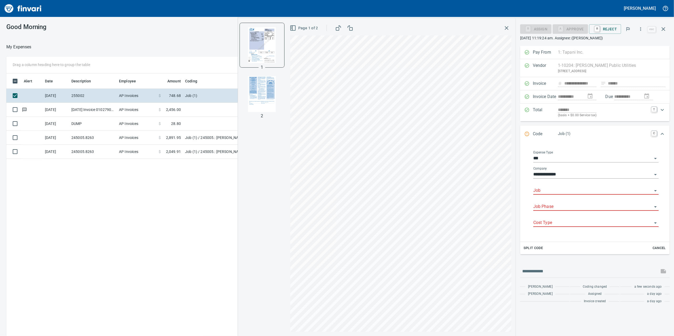
scroll to position [273, 518]
click at [534, 188] on input "Job" at bounding box center [592, 190] width 119 height 7
click at [580, 205] on li "255002.: [PERSON_NAME][GEOGRAPHIC_DATA] Phase 2 & 3" at bounding box center [595, 205] width 125 height 13
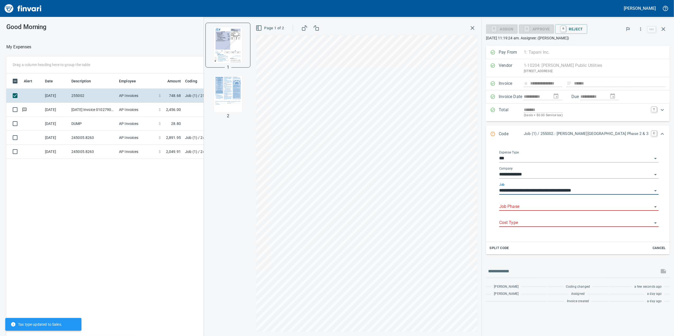
type input "**********"
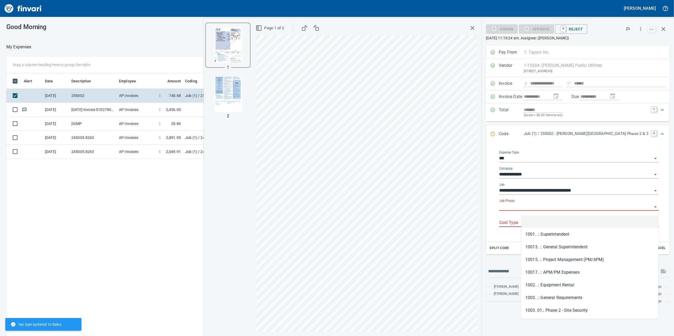
click at [539, 209] on input "Job Phase" at bounding box center [575, 206] width 153 height 7
click at [551, 247] on li "10013. .: General Superintendent" at bounding box center [589, 247] width 137 height 13
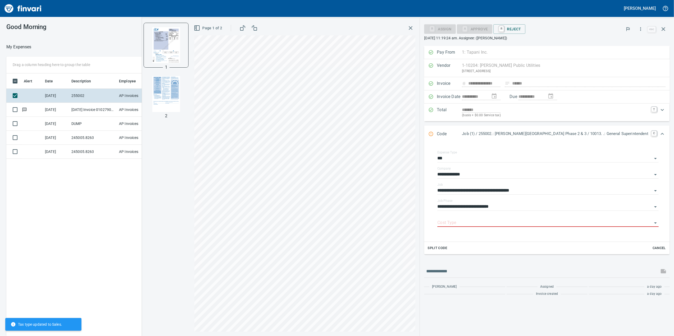
type input "**********"
click at [551, 247] on div "Split Code Cancel" at bounding box center [547, 248] width 246 height 12
drag, startPoint x: 527, startPoint y: 215, endPoint x: 531, endPoint y: 209, distance: 6.8
click at [527, 215] on div "**********" at bounding box center [547, 207] width 221 height 16
click at [533, 208] on input "**********" at bounding box center [544, 206] width 215 height 7
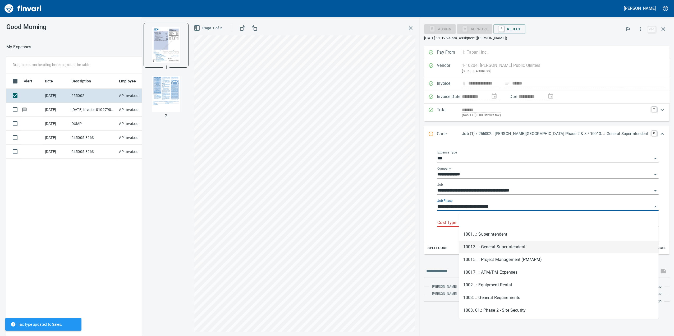
click at [533, 208] on input "**********" at bounding box center [544, 206] width 215 height 7
drag, startPoint x: 533, startPoint y: 208, endPoint x: 555, endPoint y: 192, distance: 26.9
click at [554, 193] on div "**********" at bounding box center [547, 191] width 221 height 81
click at [648, 208] on input "**********" at bounding box center [544, 206] width 215 height 7
click at [650, 208] on input "**********" at bounding box center [544, 206] width 215 height 7
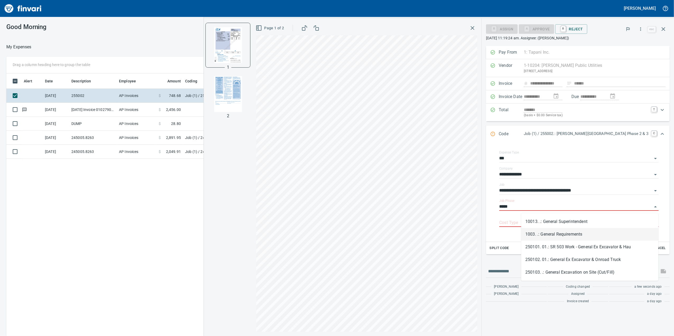
click at [584, 234] on li "1003. .: General Requirements" at bounding box center [589, 234] width 137 height 13
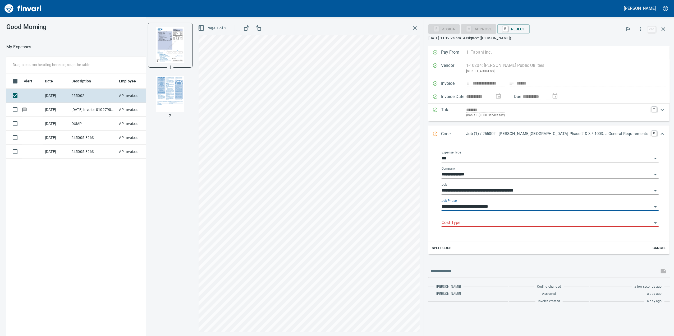
type input "**********"
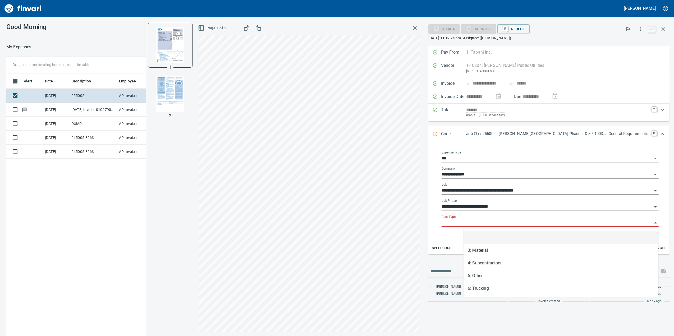
click at [498, 229] on body "[PERSON_NAME] Good Morning My Expenses To Review All Reviewable Drag a column h…" at bounding box center [337, 168] width 674 height 336
click at [489, 274] on li "5: Other" at bounding box center [560, 276] width 195 height 13
type input "********"
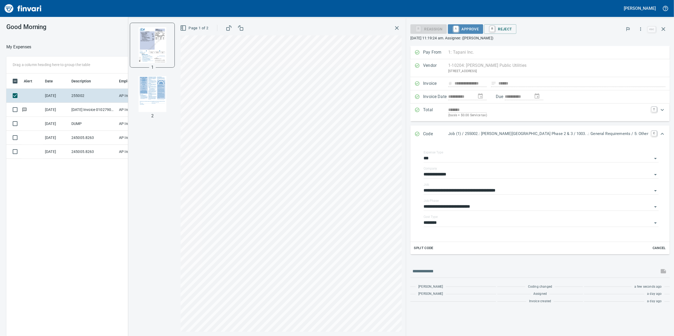
click at [479, 32] on span "A Approve" at bounding box center [465, 29] width 27 height 9
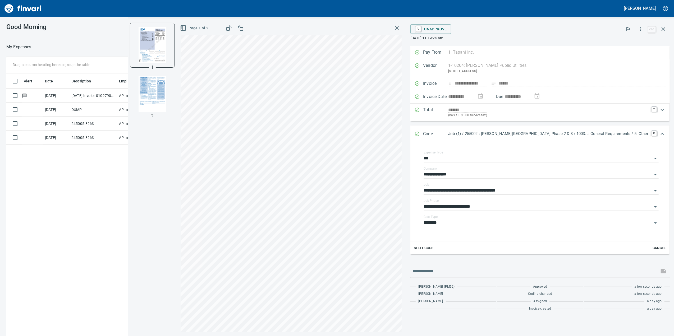
click at [136, 47] on div at bounding box center [251, 47] width 440 height 13
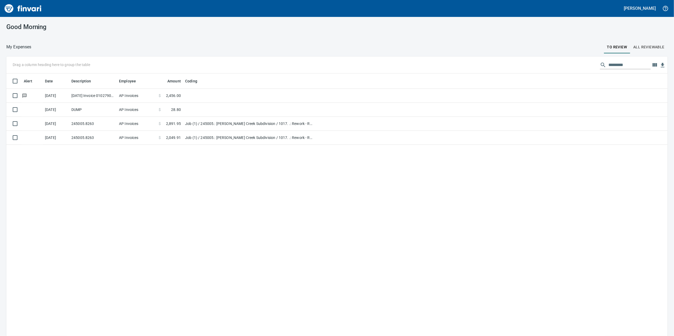
scroll to position [273, 650]
click at [642, 51] on button "All Reviewable" at bounding box center [649, 47] width 38 height 13
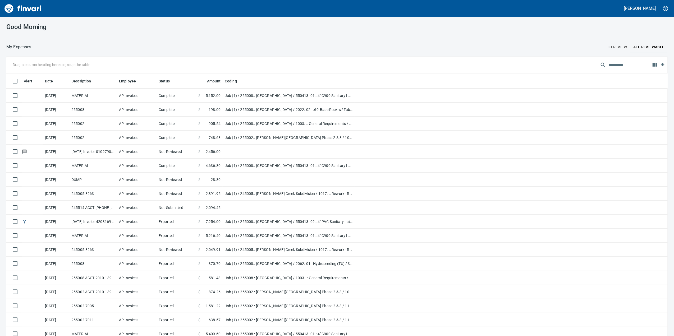
scroll to position [273, 645]
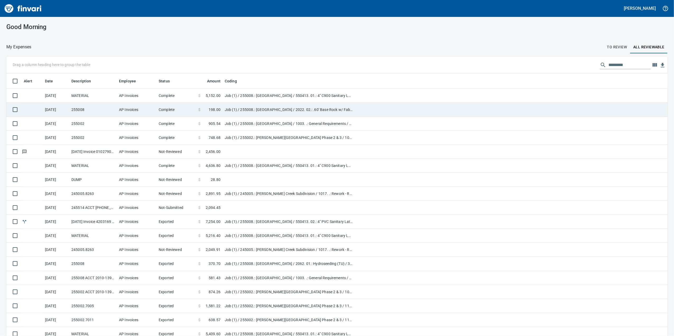
click at [199, 104] on td "$ 198.00" at bounding box center [209, 110] width 26 height 14
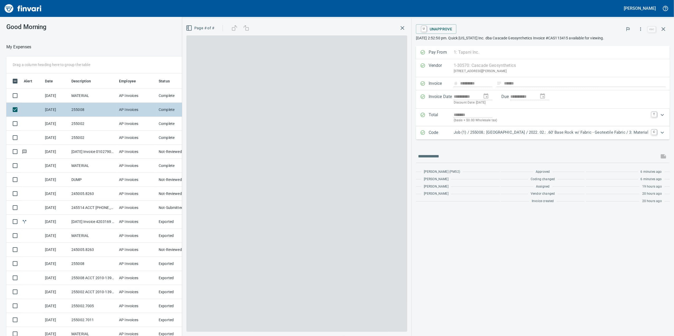
scroll to position [273, 513]
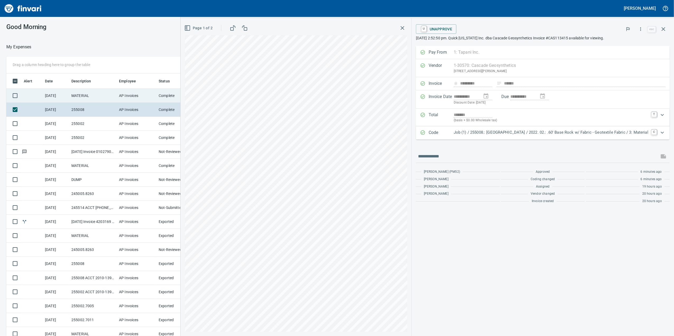
click at [146, 99] on td "AP Invoices" at bounding box center [137, 96] width 40 height 14
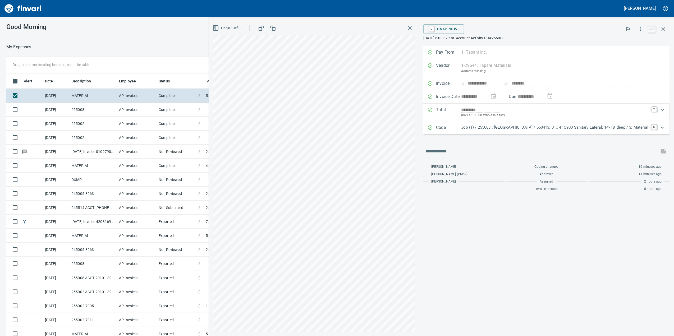
click at [406, 29] on icon "button" at bounding box center [409, 28] width 6 height 6
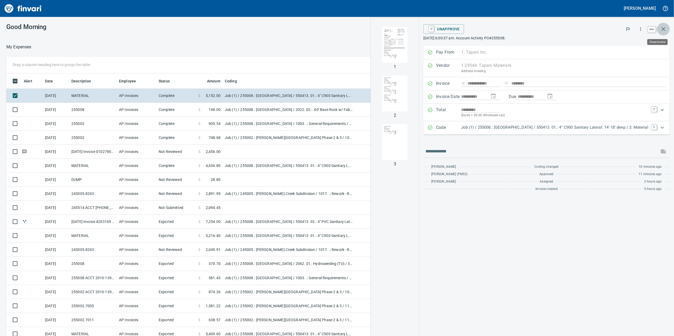
scroll to position [273, 513]
click at [660, 30] on icon "button" at bounding box center [663, 29] width 6 height 6
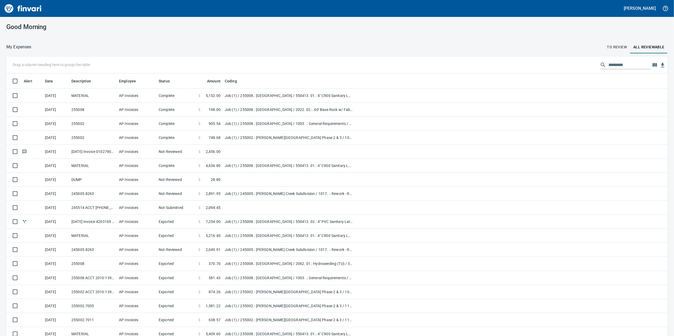
scroll to position [273, 645]
click at [604, 46] on button "To Review" at bounding box center [617, 47] width 26 height 13
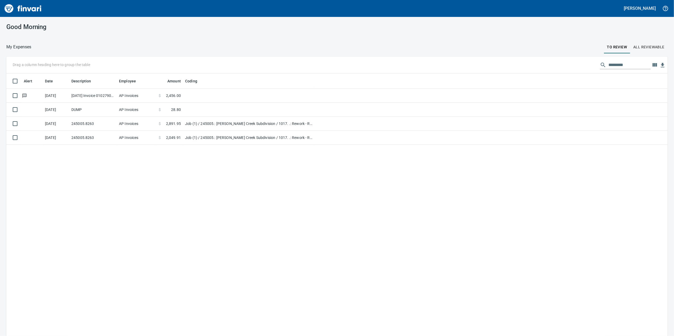
scroll to position [273, 650]
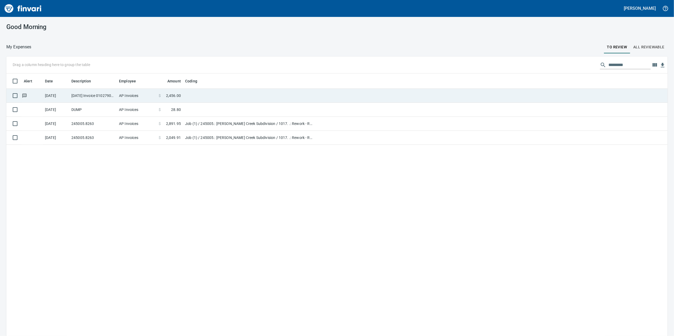
click at [108, 100] on td "[DATE] Invoice 010279005 from Oldcastle Precast Inc. (1-11232)" at bounding box center [93, 96] width 48 height 14
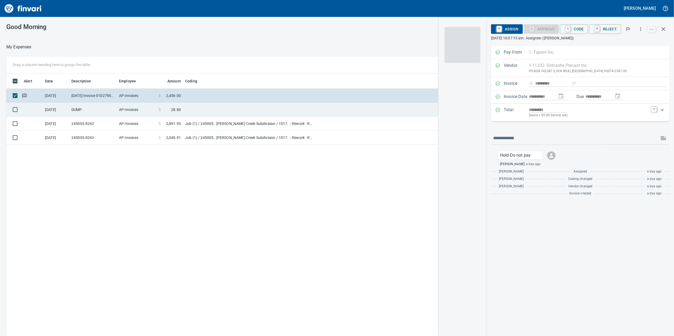
scroll to position [273, 518]
click at [108, 112] on td "DUMP" at bounding box center [93, 110] width 48 height 14
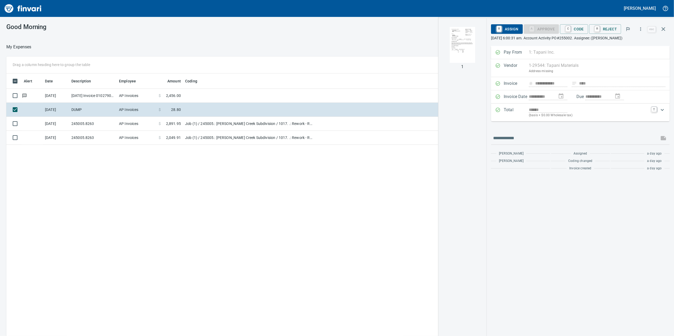
click at [460, 47] on img "button" at bounding box center [462, 45] width 36 height 36
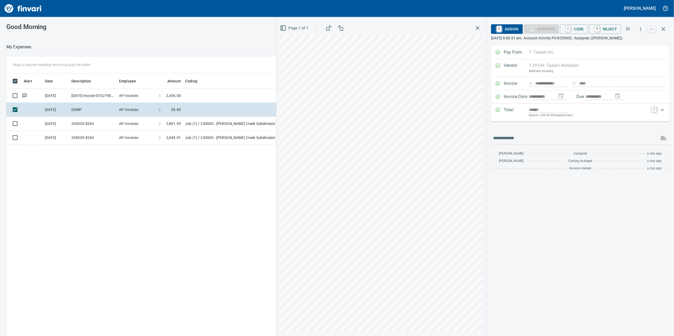
click at [617, 112] on div "******" at bounding box center [588, 110] width 119 height 6
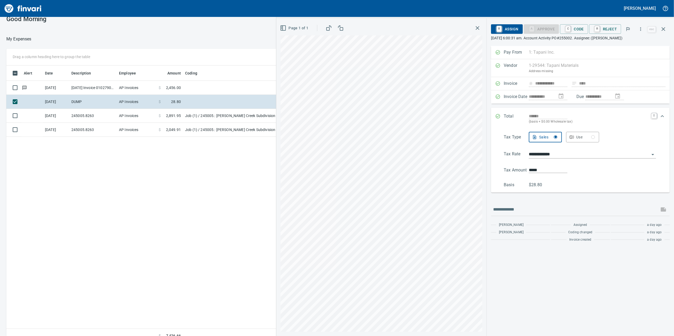
scroll to position [15, 0]
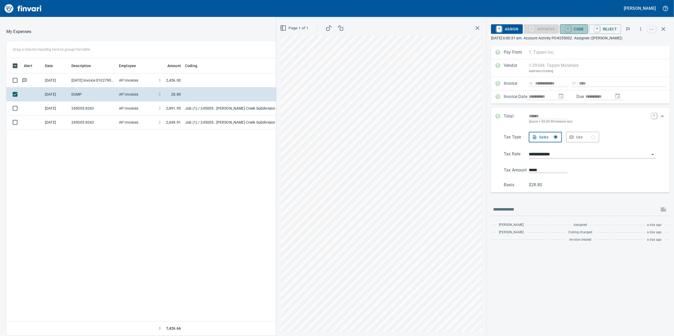
click at [575, 28] on span "C Code" at bounding box center [574, 29] width 20 height 9
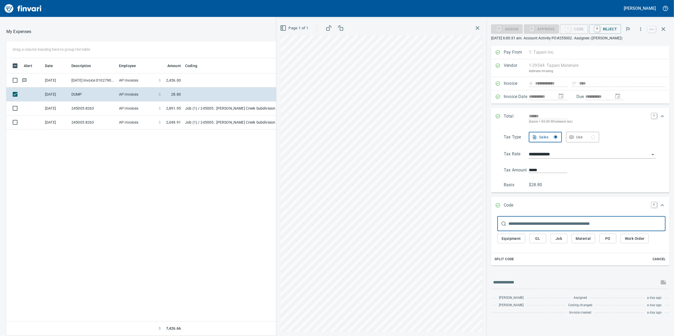
scroll to position [273, 518]
click at [556, 242] on span "Job" at bounding box center [558, 238] width 8 height 7
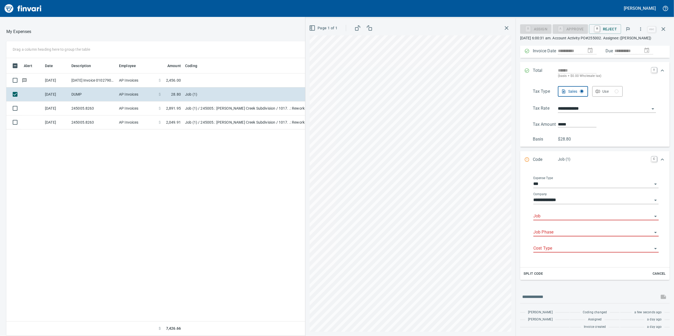
click at [549, 217] on input "Job" at bounding box center [592, 216] width 119 height 7
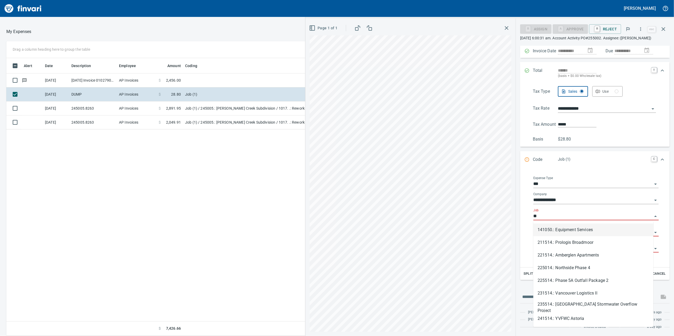
type input "*"
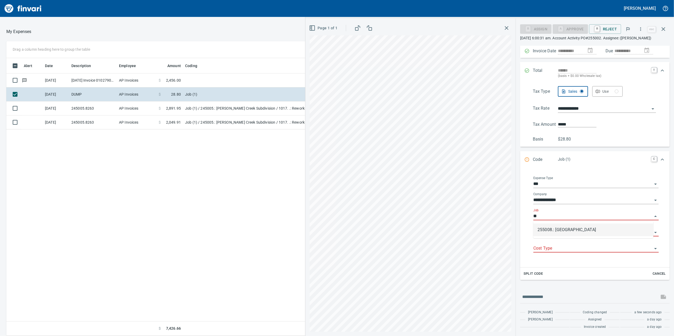
type input "*"
click at [545, 234] on li "255002.: [PERSON_NAME][GEOGRAPHIC_DATA] Phase 2 & 3" at bounding box center [593, 230] width 120 height 13
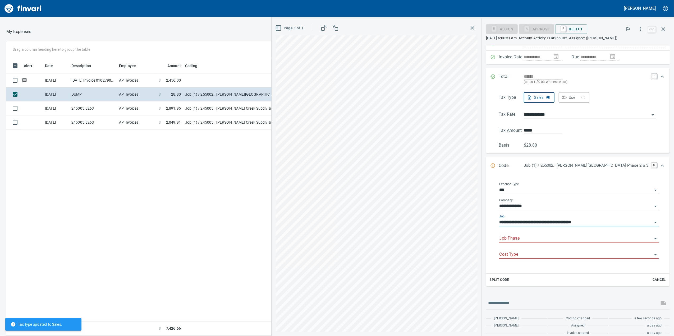
scroll to position [47, 0]
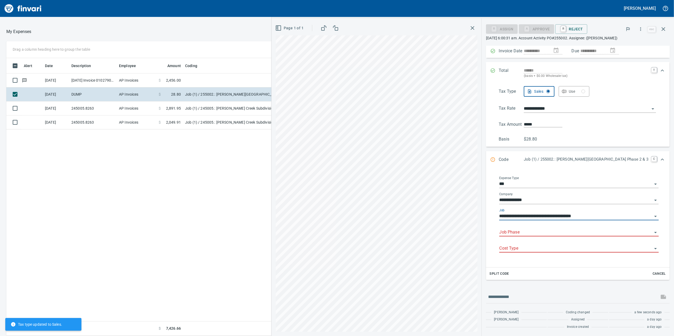
type input "**********"
click at [534, 236] on div "Job Phase" at bounding box center [578, 233] width 159 height 16
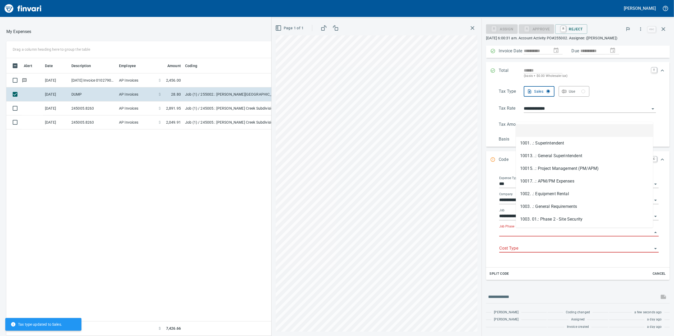
scroll to position [273, 518]
click at [533, 236] on input "Job Phase" at bounding box center [575, 232] width 153 height 7
type input "*"
drag, startPoint x: 526, startPoint y: 243, endPoint x: 530, endPoint y: 240, distance: 4.3
click at [528, 243] on div "Cost Type" at bounding box center [578, 247] width 159 height 12
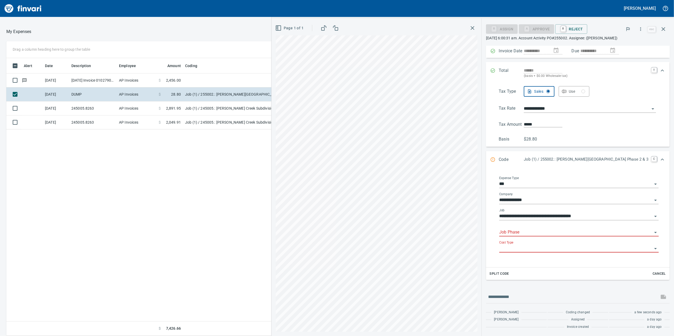
drag, startPoint x: 533, startPoint y: 227, endPoint x: 534, endPoint y: 223, distance: 3.9
click at [534, 223] on div "**********" at bounding box center [578, 216] width 159 height 81
click at [534, 228] on div "Job Phase" at bounding box center [578, 231] width 159 height 12
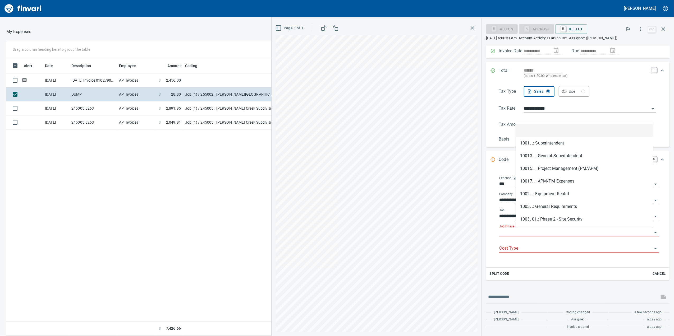
click at [529, 231] on input "Job Phase" at bounding box center [575, 232] width 153 height 7
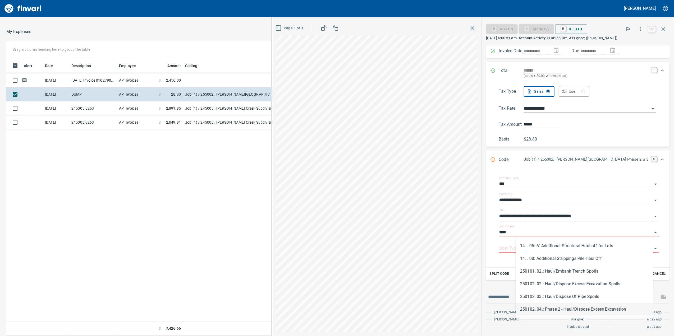
click at [604, 312] on li "250102. 04.: Phase 2 - Haul/Dispose Excess Excavation" at bounding box center [584, 309] width 137 height 13
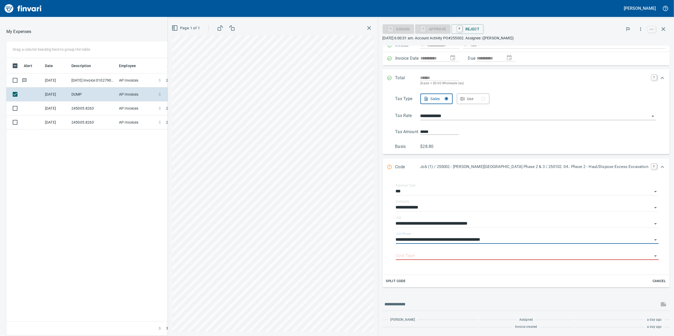
scroll to position [47, 0]
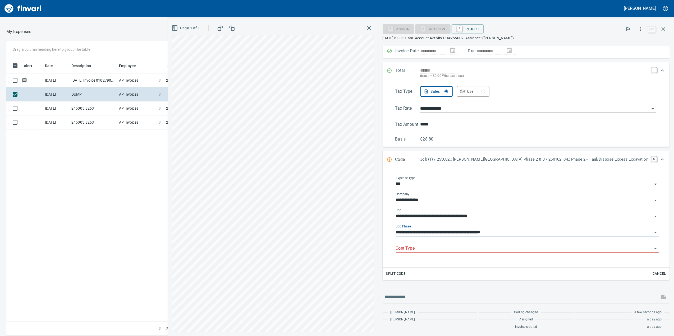
type input "**********"
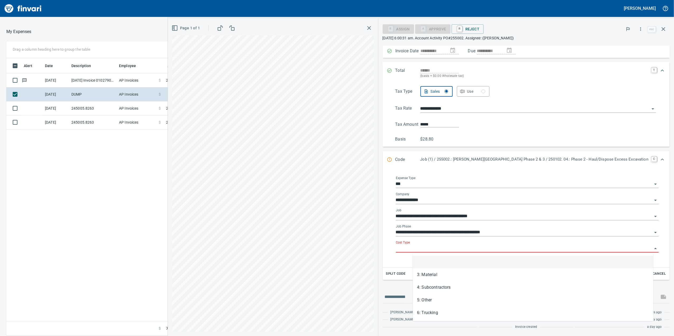
click at [499, 249] on input "Cost Type" at bounding box center [524, 248] width 256 height 7
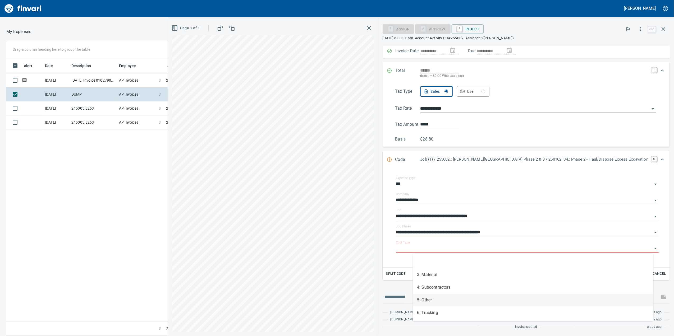
click at [433, 302] on li "5: Other" at bounding box center [533, 300] width 240 height 13
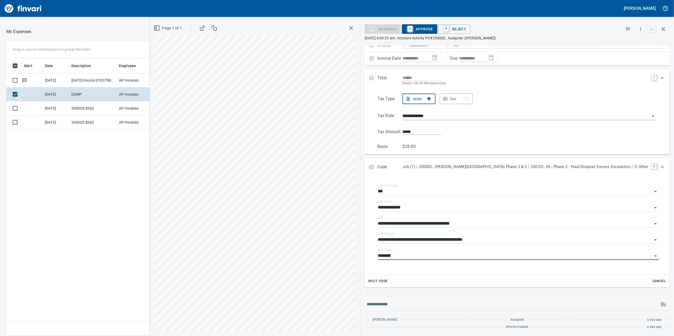
type input "********"
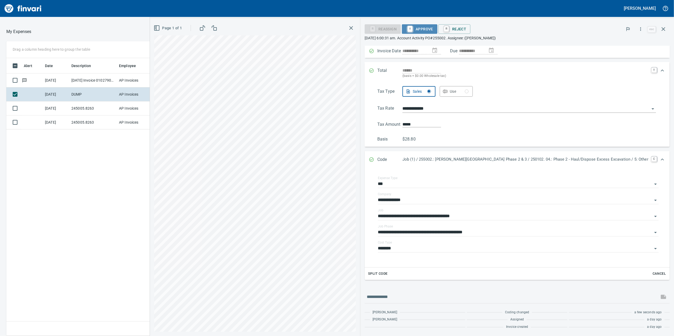
click at [433, 26] on span "A Approve" at bounding box center [419, 29] width 27 height 9
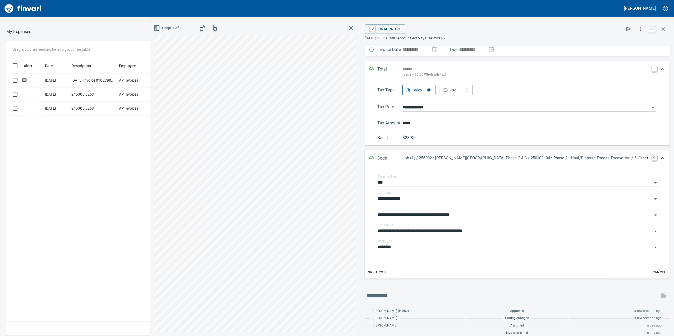
click at [356, 32] on div "Page 1 of 1" at bounding box center [255, 28] width 202 height 11
click at [356, 30] on button "button" at bounding box center [351, 28] width 10 height 10
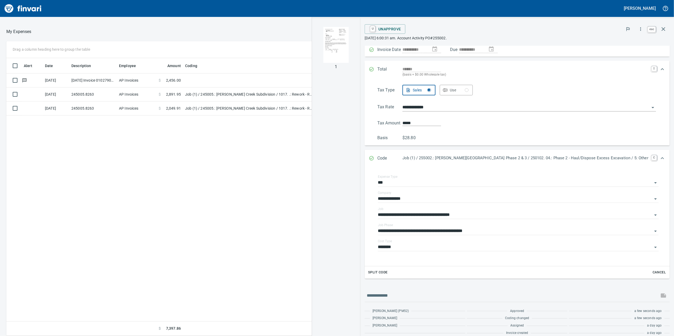
drag, startPoint x: 673, startPoint y: 25, endPoint x: 665, endPoint y: 24, distance: 8.3
click at [672, 24] on div "**********" at bounding box center [516, 177] width 313 height 318
click at [664, 26] on button "button" at bounding box center [663, 29] width 13 height 13
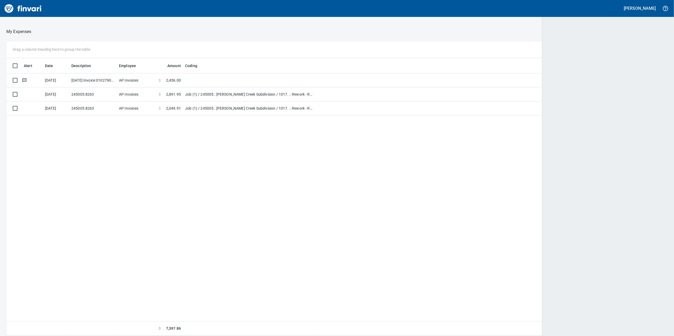
scroll to position [273, 650]
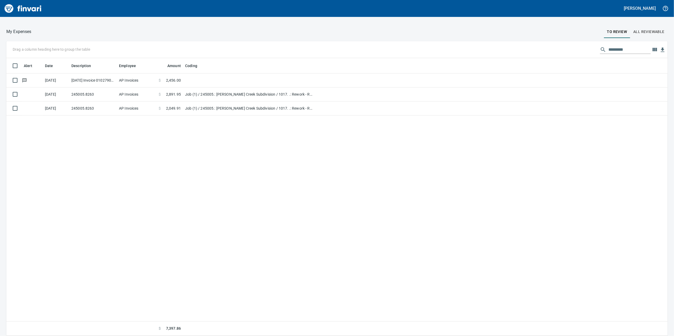
click at [634, 30] on span "All Reviewable" at bounding box center [648, 32] width 31 height 7
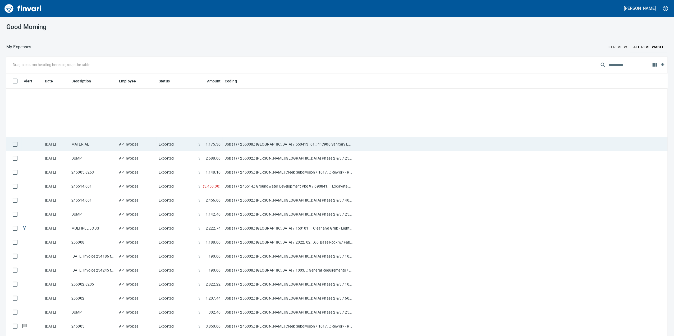
scroll to position [282, 0]
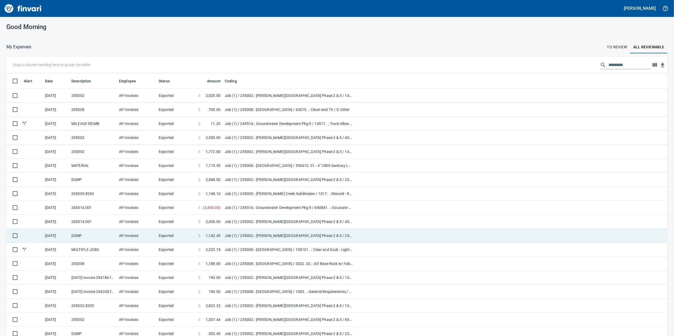
click at [80, 235] on td "DUMP" at bounding box center [93, 236] width 48 height 14
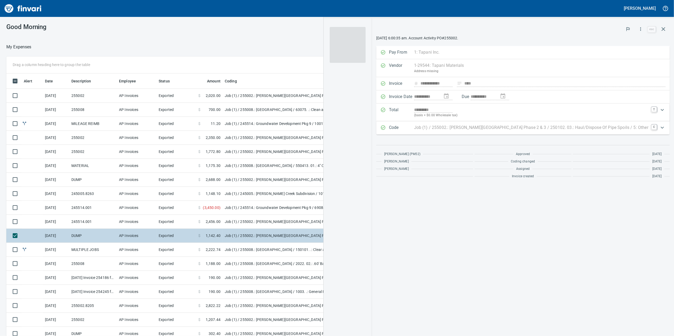
scroll to position [273, 513]
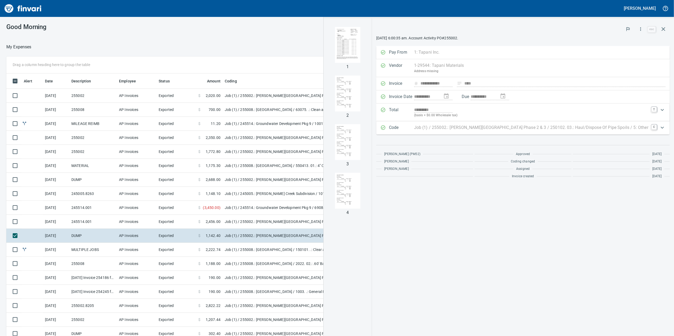
click at [480, 130] on p "Job (1) / 255002.: [PERSON_NAME][GEOGRAPHIC_DATA] Phase 2 & 3 / 250102. 03.: Ha…" at bounding box center [531, 127] width 234 height 6
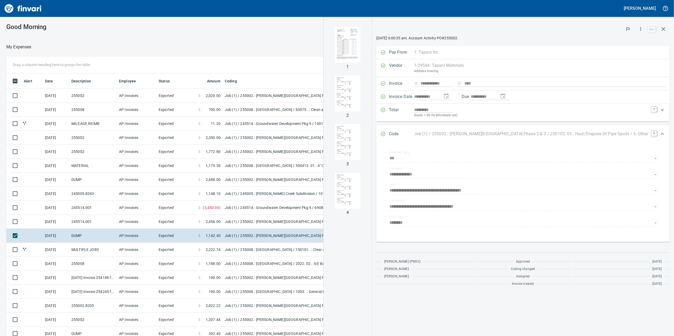
click at [480, 129] on div "Code Job (1) / 255002.: [PERSON_NAME][GEOGRAPHIC_DATA] Phase 2 & 3 / 250102. 03…" at bounding box center [522, 134] width 293 height 17
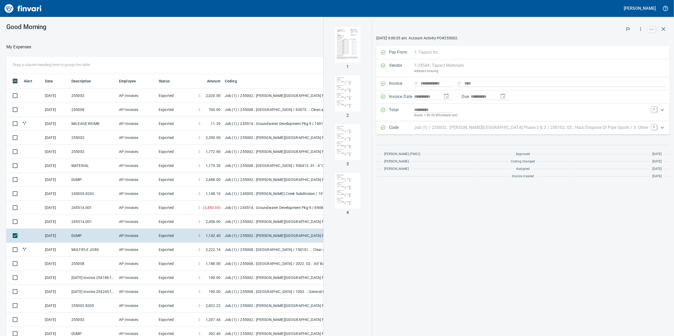
click at [503, 125] on div "Code Job (1) / 255002.: [PERSON_NAME][GEOGRAPHIC_DATA] Phase 2 & 3 / 250102. 03…" at bounding box center [522, 127] width 293 height 13
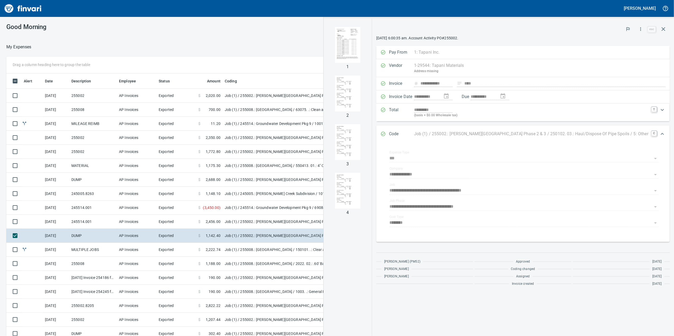
click at [503, 125] on div "**********" at bounding box center [522, 144] width 293 height 196
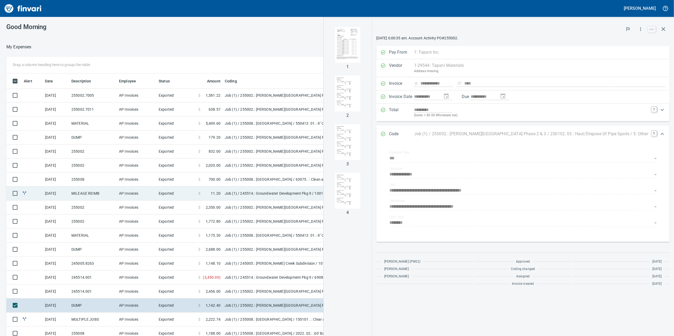
scroll to position [176, 0]
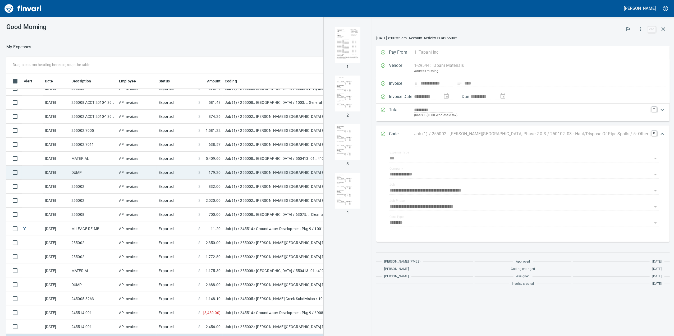
click at [86, 173] on td "DUMP" at bounding box center [93, 173] width 48 height 14
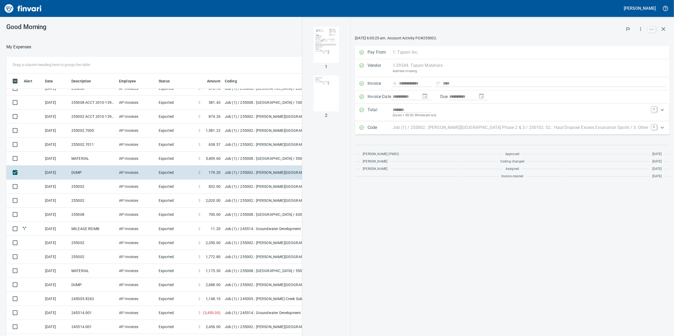
click at [437, 127] on p "Job (1) / 255002.: [PERSON_NAME][GEOGRAPHIC_DATA] Phase 2 & 3 / 250102. 02.: Ha…" at bounding box center [520, 127] width 256 height 6
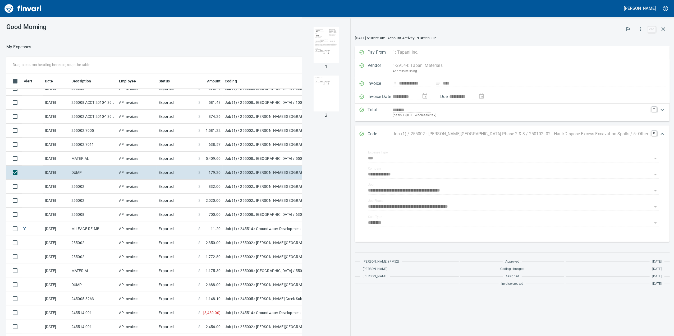
drag, startPoint x: 437, startPoint y: 127, endPoint x: 382, endPoint y: 135, distance: 55.2
click at [436, 127] on div "Code Job (1) / 255002.: [PERSON_NAME][GEOGRAPHIC_DATA] Phase 2 & 3 / 250102. 02…" at bounding box center [512, 134] width 315 height 17
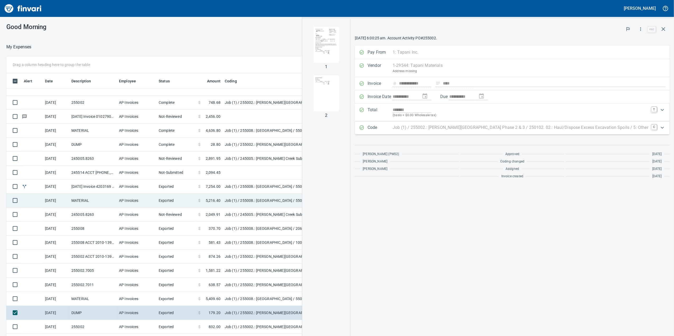
scroll to position [35, 0]
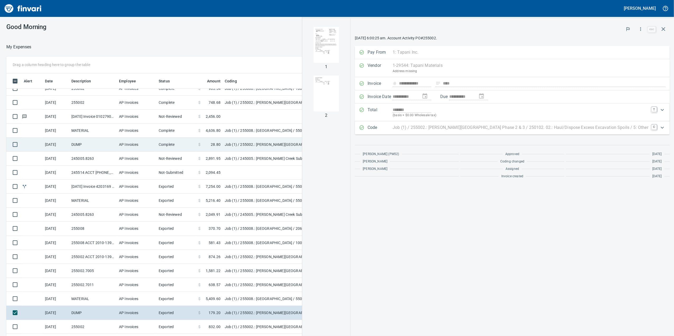
click at [88, 145] on td "DUMP" at bounding box center [93, 145] width 48 height 14
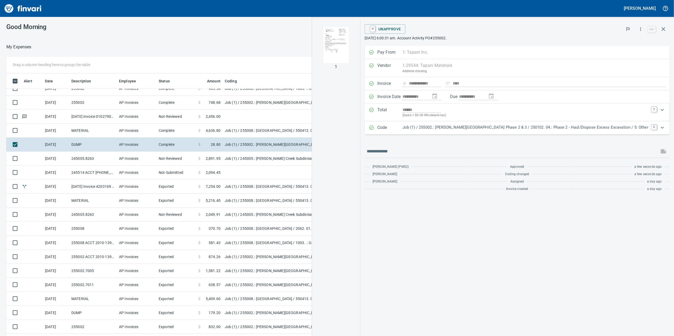
click at [402, 131] on p "Code" at bounding box center [389, 127] width 25 height 7
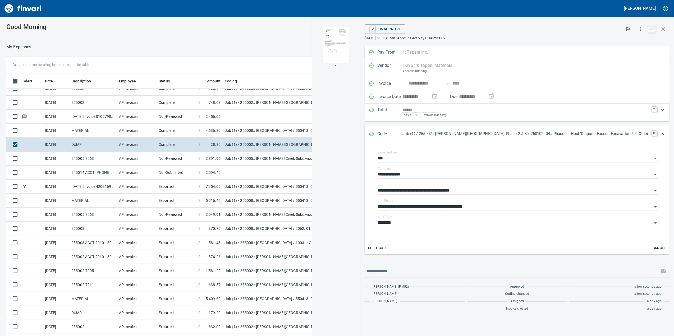
click at [413, 131] on div "Code Job (1) / 255002.: [PERSON_NAME][GEOGRAPHIC_DATA] Phase 2 & 3 / 250102. 04…" at bounding box center [516, 134] width 305 height 17
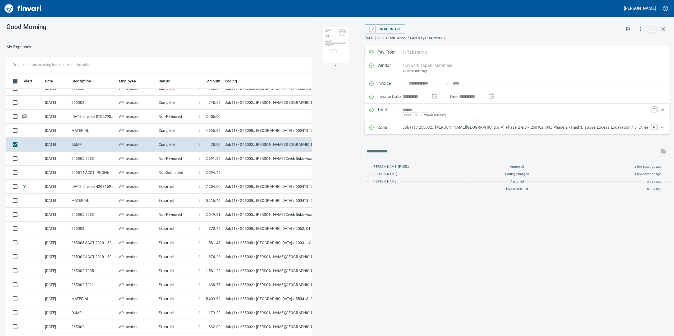
click at [299, 41] on div at bounding box center [251, 47] width 440 height 13
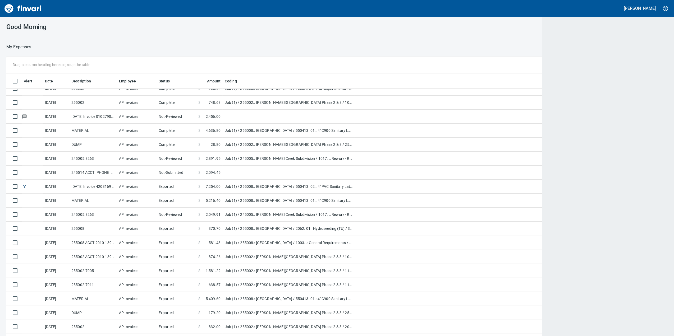
scroll to position [273, 645]
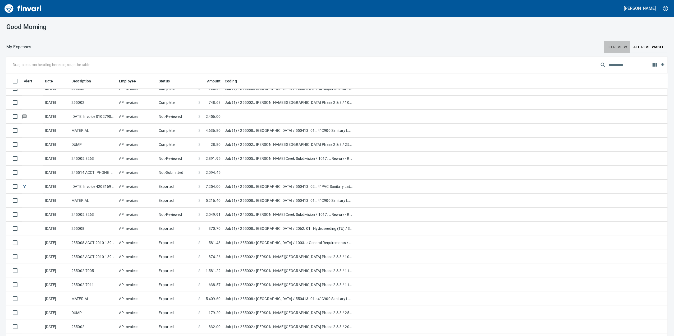
click at [618, 48] on span "To Review" at bounding box center [617, 47] width 20 height 7
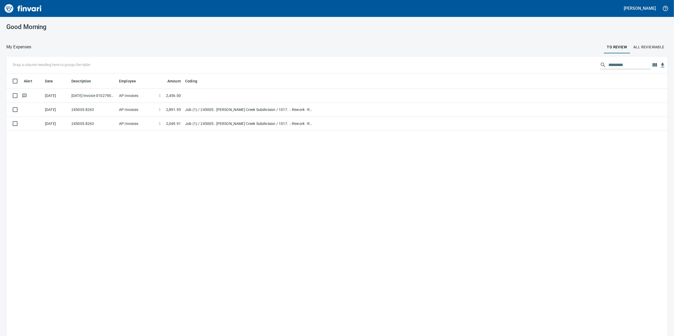
scroll to position [1, 1]
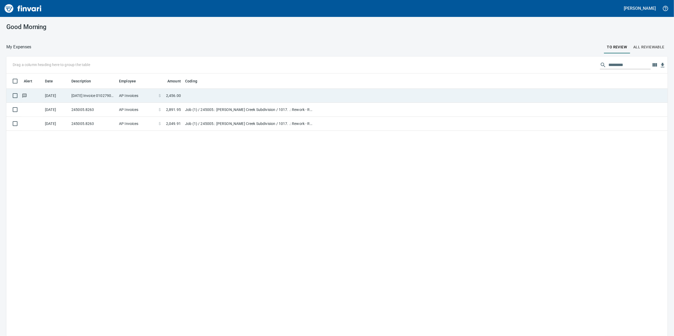
click at [192, 96] on td at bounding box center [249, 96] width 132 height 14
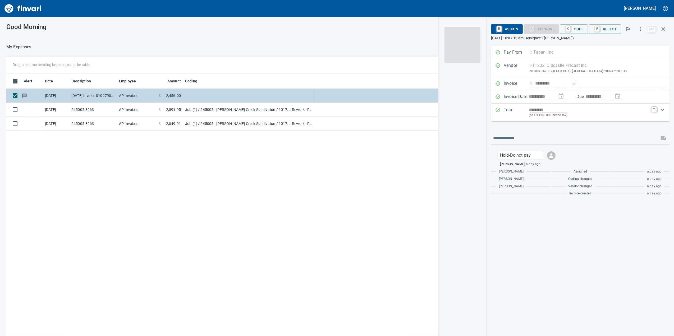
scroll to position [273, 518]
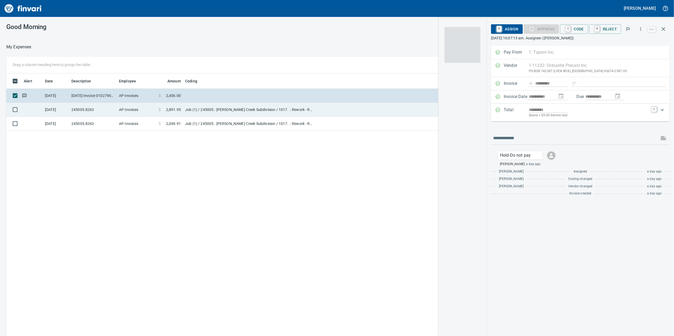
click at [219, 110] on td "Job (1) / 245005.: [PERSON_NAME] Creek Subdivision / 1017. .: Rework - Regrade …" at bounding box center [249, 110] width 132 height 14
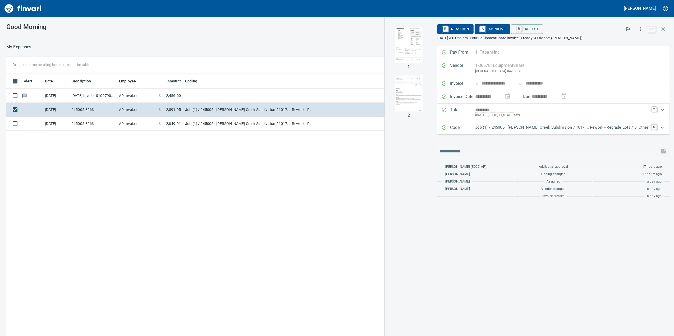
click at [423, 57] on img "button" at bounding box center [409, 45] width 36 height 36
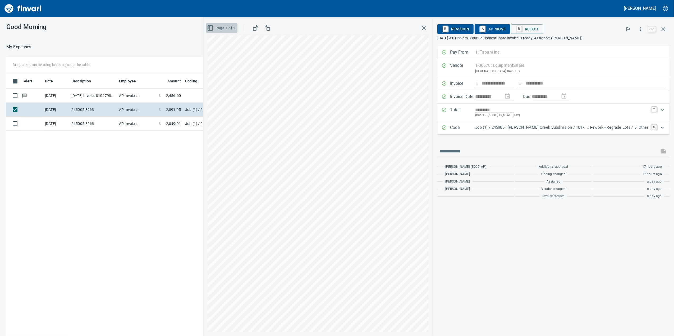
click at [213, 25] on icon "button" at bounding box center [210, 28] width 6 height 6
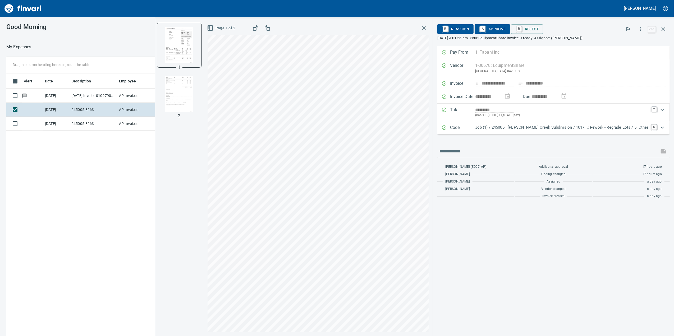
click at [548, 134] on div "Code Job (1) / 245005.: [PERSON_NAME] Creek Subdivision / 1017. .: Rework - Reg…" at bounding box center [553, 127] width 232 height 13
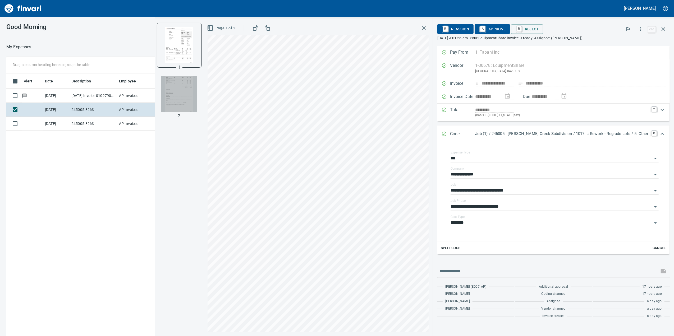
click at [197, 95] on img "button" at bounding box center [179, 94] width 36 height 36
click at [192, 37] on img "button" at bounding box center [179, 45] width 36 height 36
drag, startPoint x: 508, startPoint y: 214, endPoint x: 508, endPoint y: 219, distance: 5.6
click at [508, 217] on div "**********" at bounding box center [554, 191] width 208 height 81
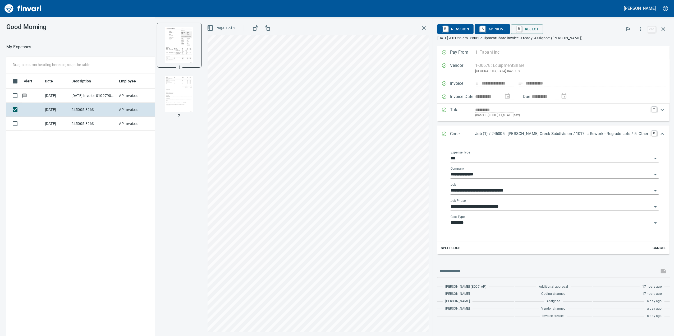
click at [508, 224] on input "********" at bounding box center [551, 222] width 202 height 7
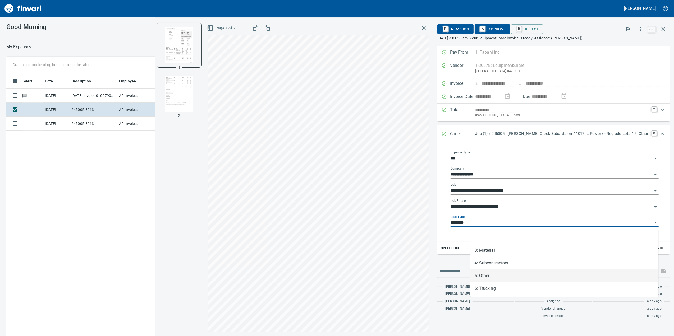
click at [508, 224] on input "********" at bounding box center [551, 222] width 202 height 7
click at [506, 28] on span "A Approve" at bounding box center [492, 29] width 27 height 9
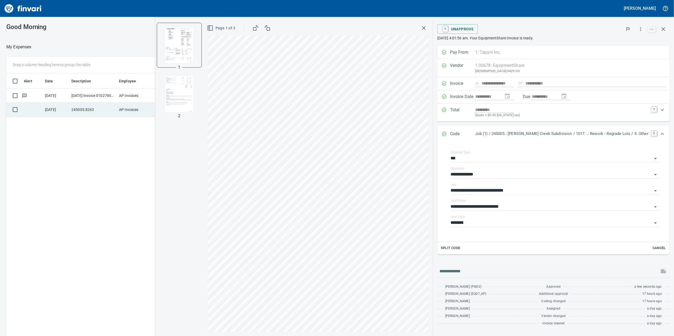
click at [64, 117] on td "[DATE]" at bounding box center [56, 110] width 26 height 14
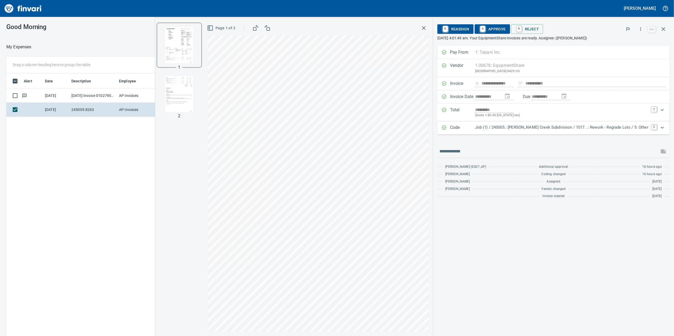
click at [525, 127] on p "Job (1) / 245005.: [PERSON_NAME] Creek Subdivision / 1017. .: Rework - Regrade …" at bounding box center [561, 127] width 173 height 6
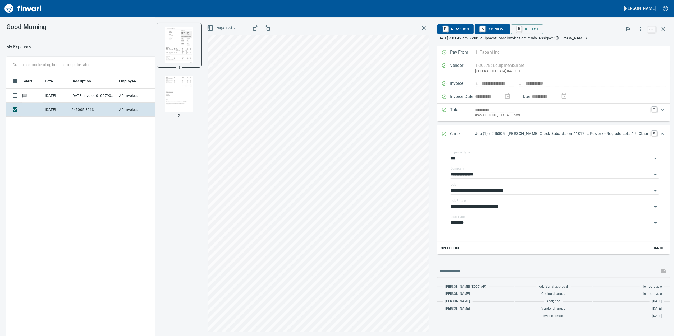
click at [525, 128] on div "Code Job (1) / 245005.: [PERSON_NAME] Creek Subdivision / 1017. .: Rework - Reg…" at bounding box center [553, 134] width 232 height 17
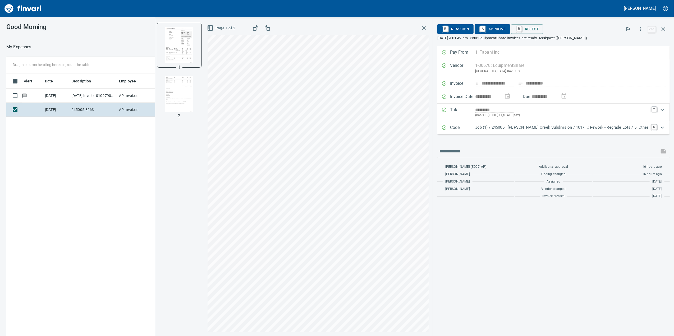
drag, startPoint x: 525, startPoint y: 129, endPoint x: 531, endPoint y: 121, distance: 10.2
click at [528, 124] on div "Code Job (1) / 245005.: [PERSON_NAME] Creek Subdivision / 1017. .: Rework - Reg…" at bounding box center [553, 127] width 232 height 13
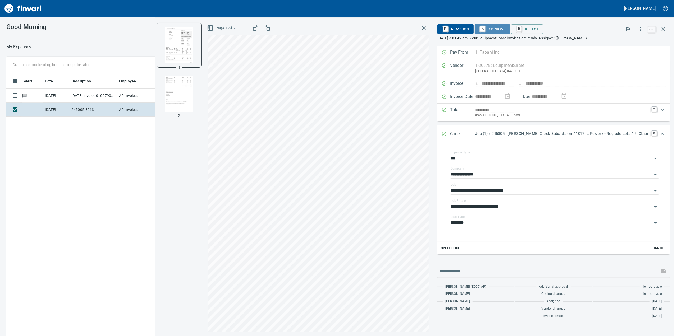
click at [506, 32] on span "A Approve" at bounding box center [492, 29] width 27 height 9
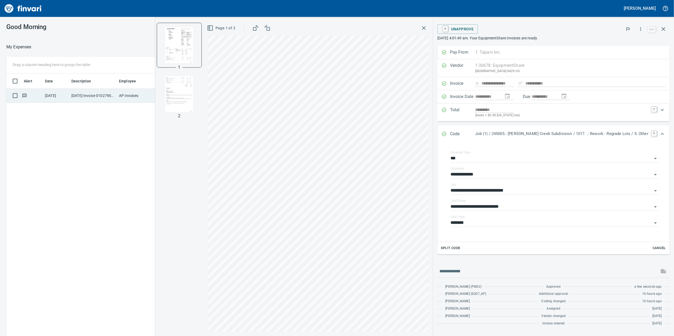
click at [150, 100] on td "AP Invoices" at bounding box center [137, 96] width 40 height 14
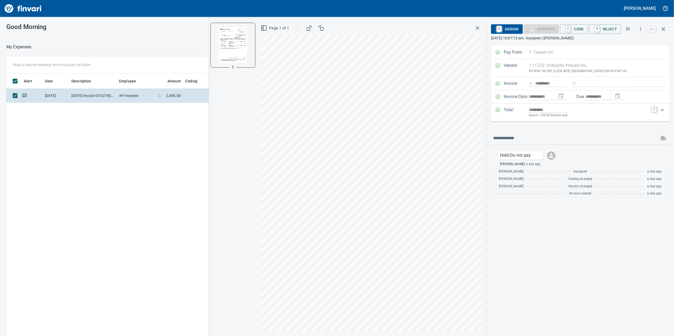
click at [147, 121] on div "Alert Date Description Employee Amount Coding [DATE] [DATE] Invoice 010279005 f…" at bounding box center [270, 212] width 529 height 278
click at [478, 24] on button "button" at bounding box center [478, 28] width 10 height 10
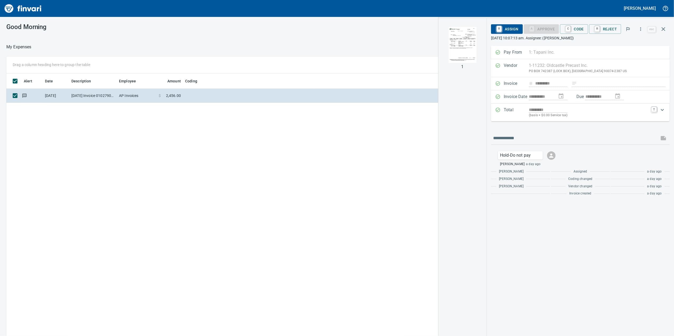
click at [357, 53] on div "**********" at bounding box center [337, 197] width 674 height 308
click at [298, 21] on div "Good Morning" at bounding box center [271, 27] width 542 height 20
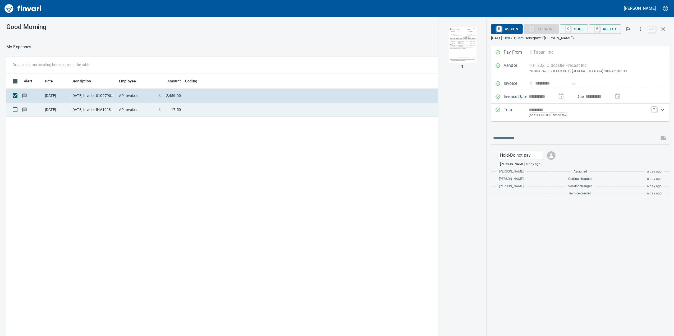
click at [301, 114] on td at bounding box center [249, 110] width 132 height 14
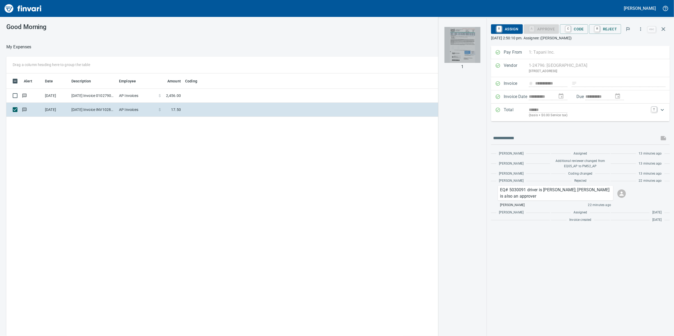
click at [459, 52] on img "button" at bounding box center [462, 45] width 36 height 36
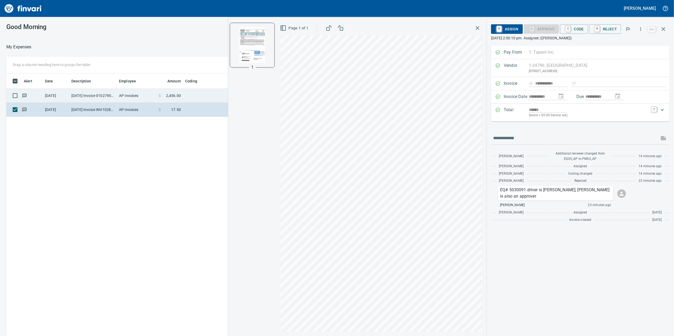
click at [225, 97] on td at bounding box center [249, 96] width 132 height 14
